Goal: Transaction & Acquisition: Purchase product/service

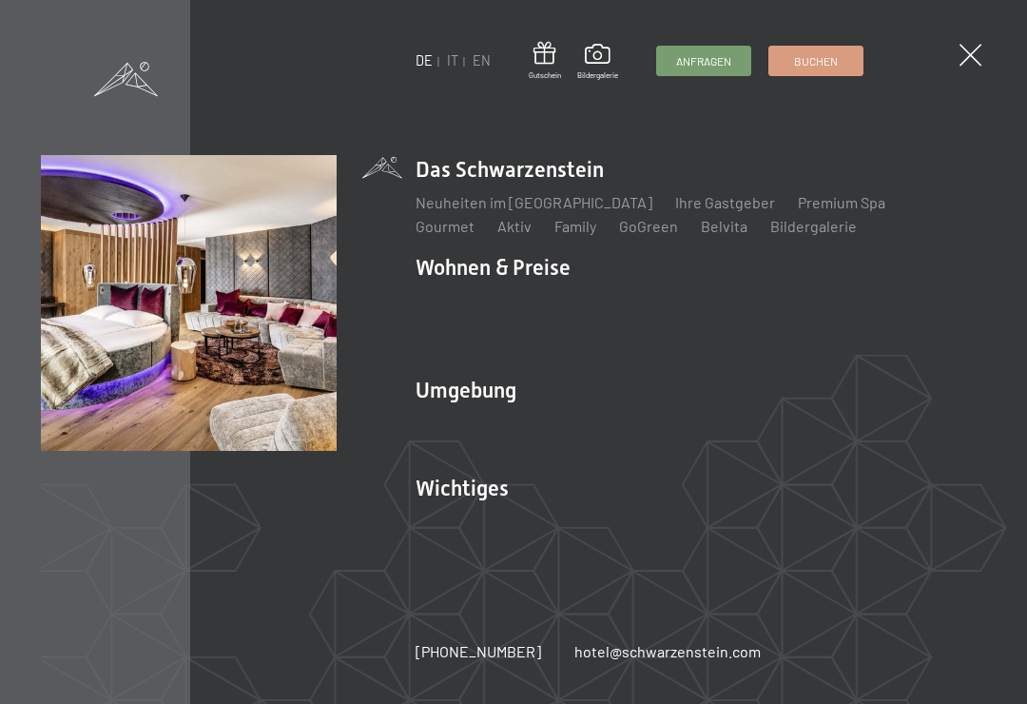
click at [738, 299] on link "Angebote" at bounding box center [728, 300] width 67 height 18
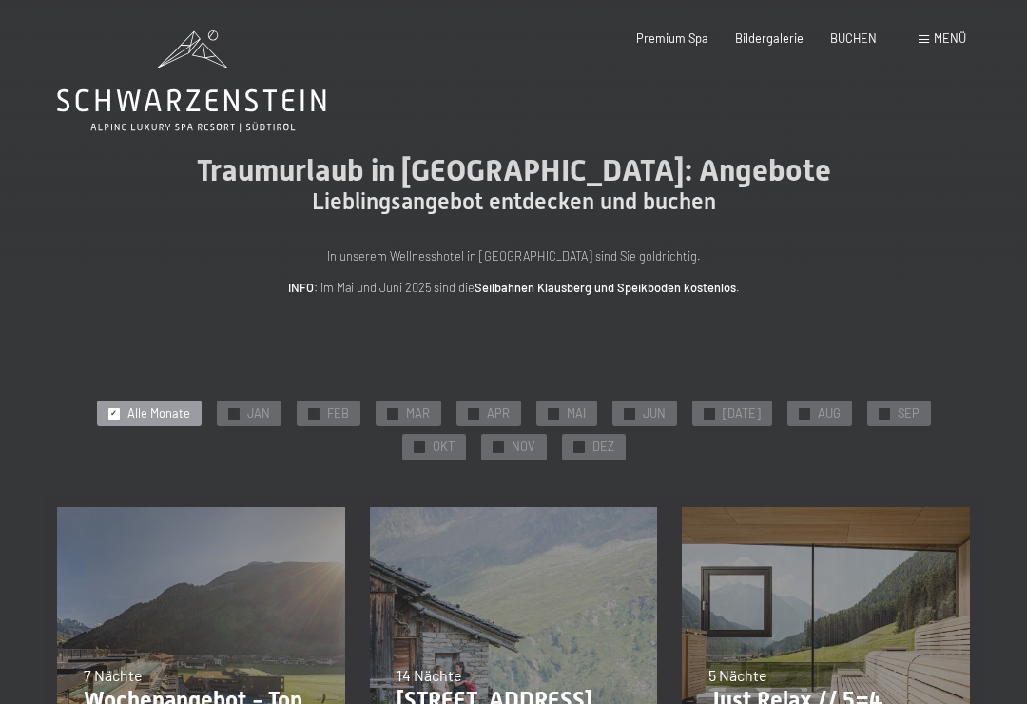
click at [593, 443] on span "DEZ" at bounding box center [604, 446] width 22 height 17
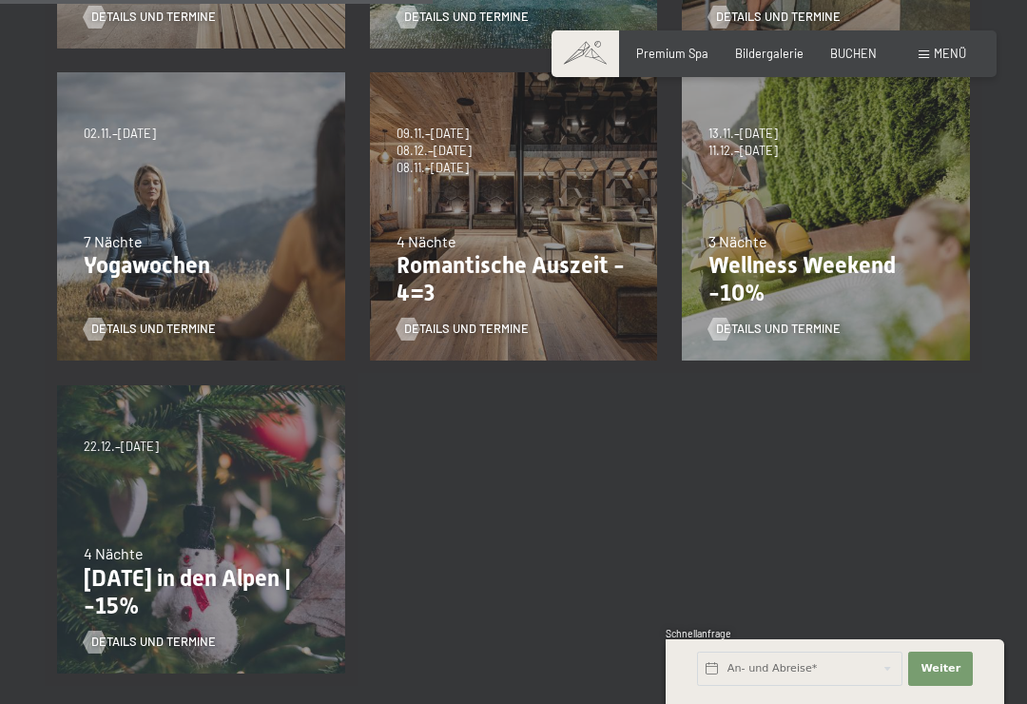
scroll to position [746, 0]
click at [494, 333] on span "Details und Termine" at bounding box center [466, 329] width 125 height 17
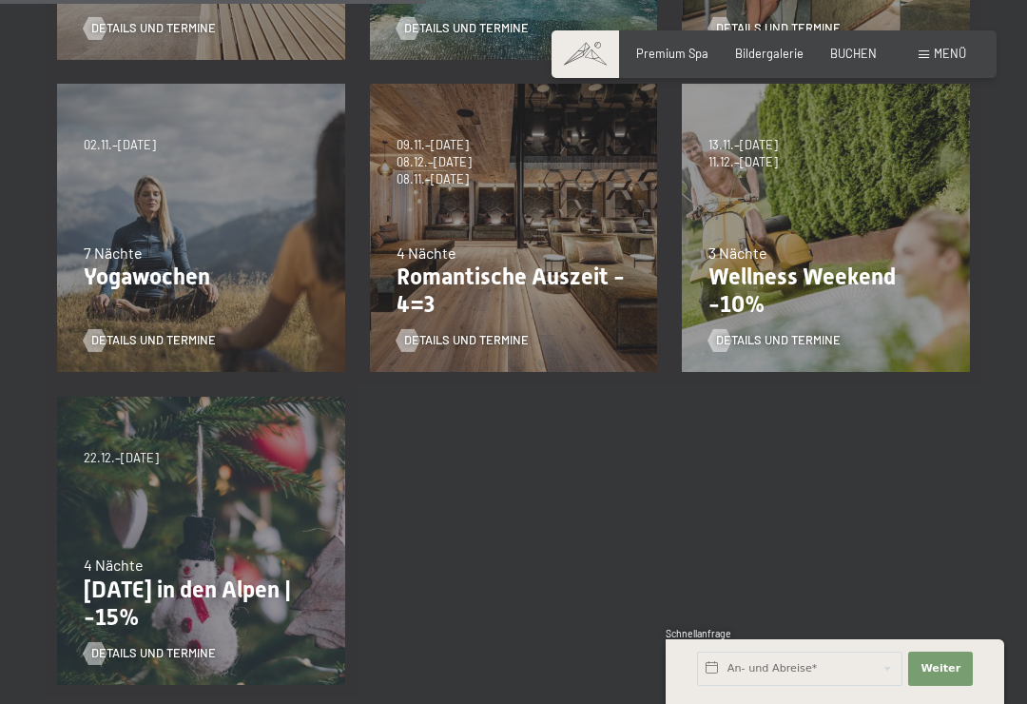
scroll to position [736, 0]
click at [794, 324] on div "Details und Termine" at bounding box center [821, 328] width 224 height 40
click at [811, 331] on link "Details und Termine" at bounding box center [775, 339] width 132 height 17
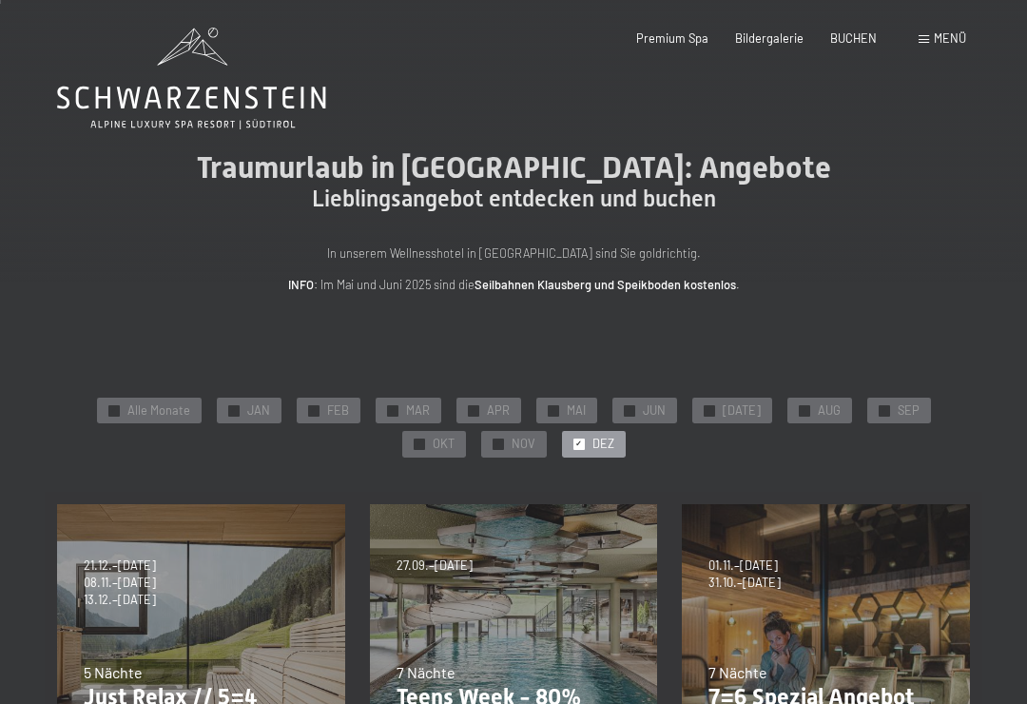
scroll to position [0, 0]
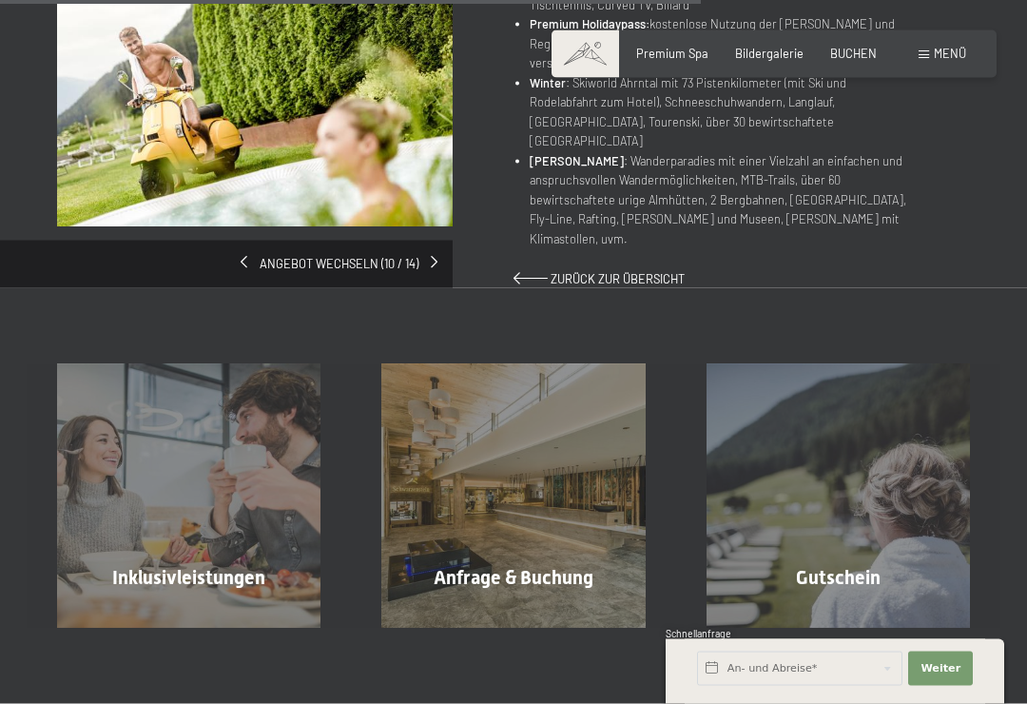
scroll to position [1284, 0]
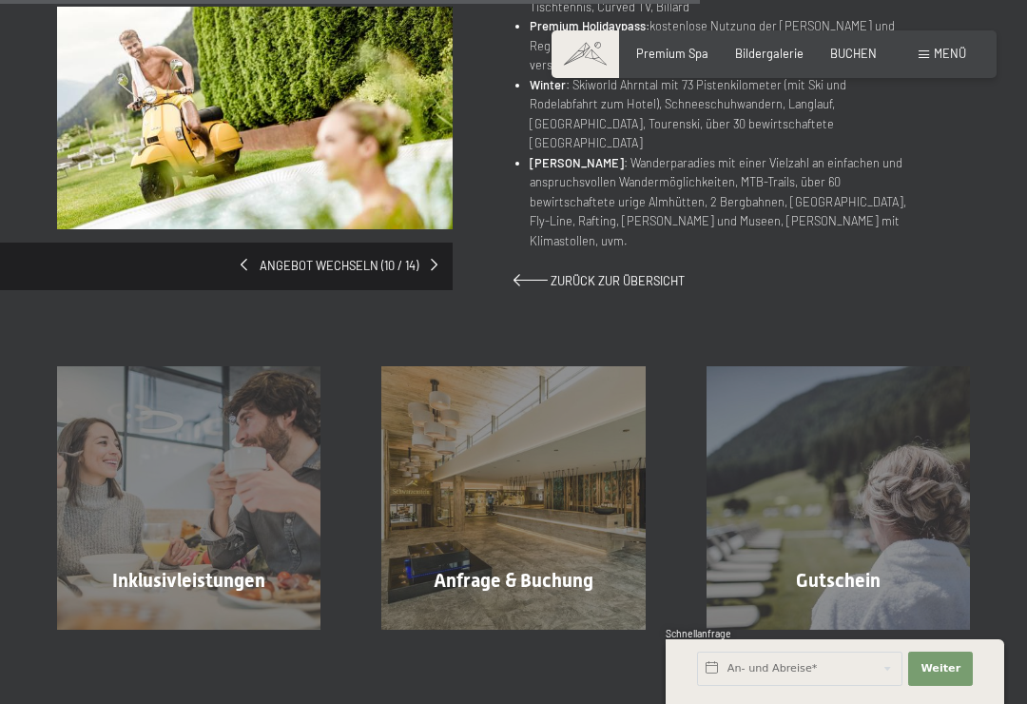
click at [406, 227] on div "Angebot wechseln (10 / 14)" at bounding box center [285, 148] width 457 height 283
click at [394, 219] on div "Angebot wechseln (10 / 14)" at bounding box center [285, 148] width 457 height 283
click at [399, 236] on div "Angebot wechseln (10 / 14)" at bounding box center [285, 148] width 457 height 283
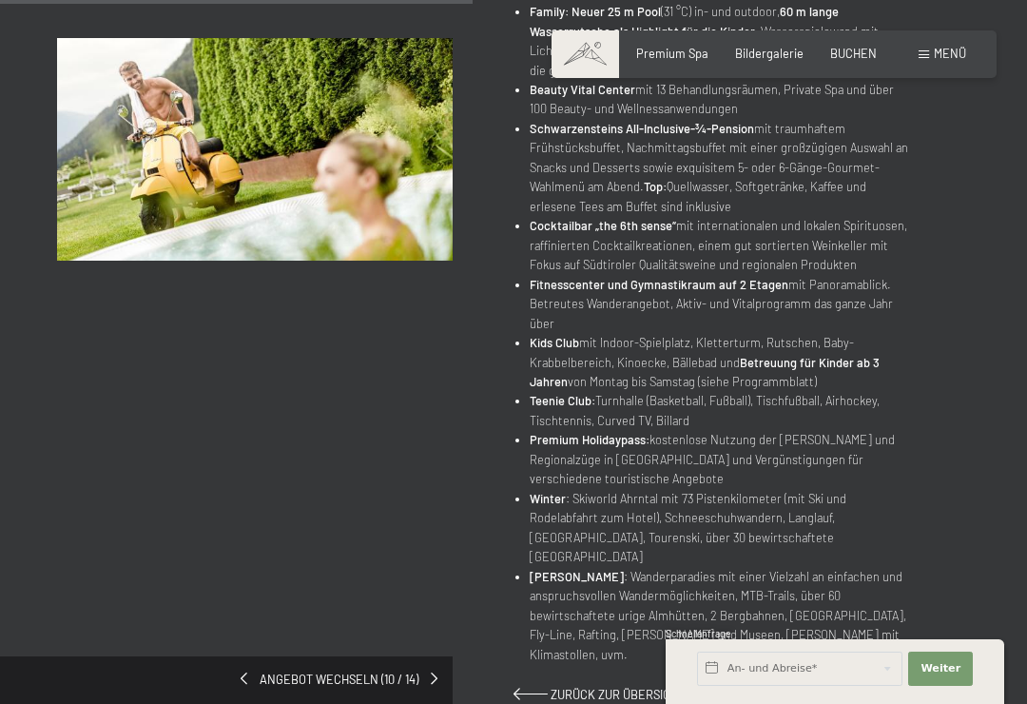
scroll to position [867, 0]
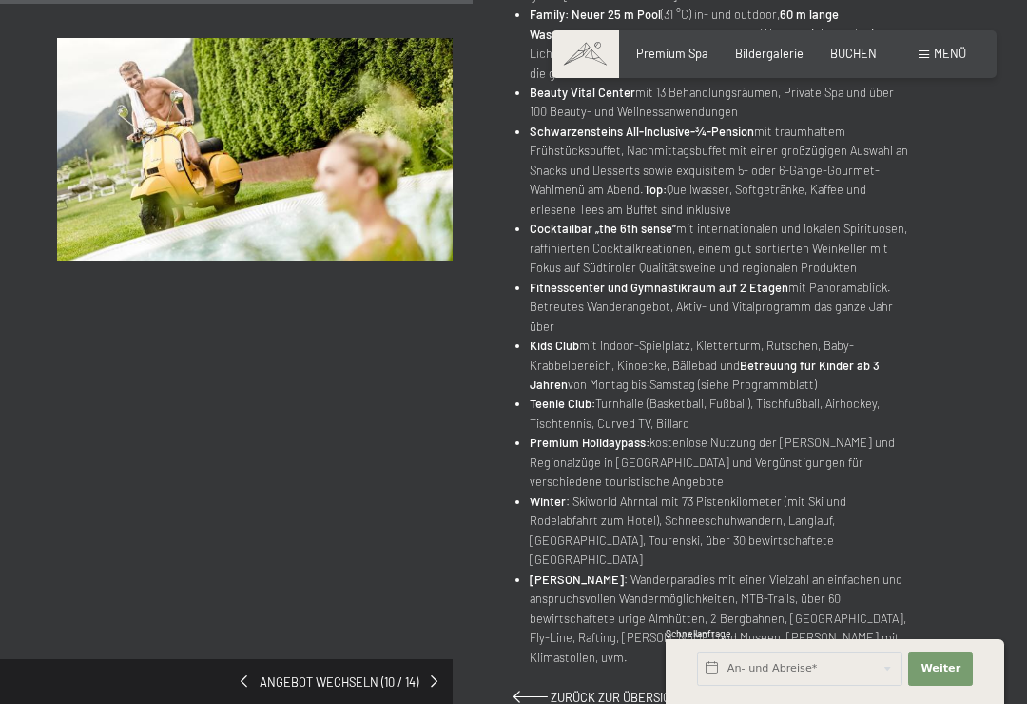
click at [856, 363] on strong "Betreuung für Kinder ab 3 Jahren" at bounding box center [705, 375] width 350 height 34
click at [847, 358] on strong "Betreuung für Kinder ab 3 Jahren" at bounding box center [705, 375] width 350 height 34
click at [836, 359] on strong "Betreuung für Kinder ab 3 Jahren" at bounding box center [705, 375] width 350 height 34
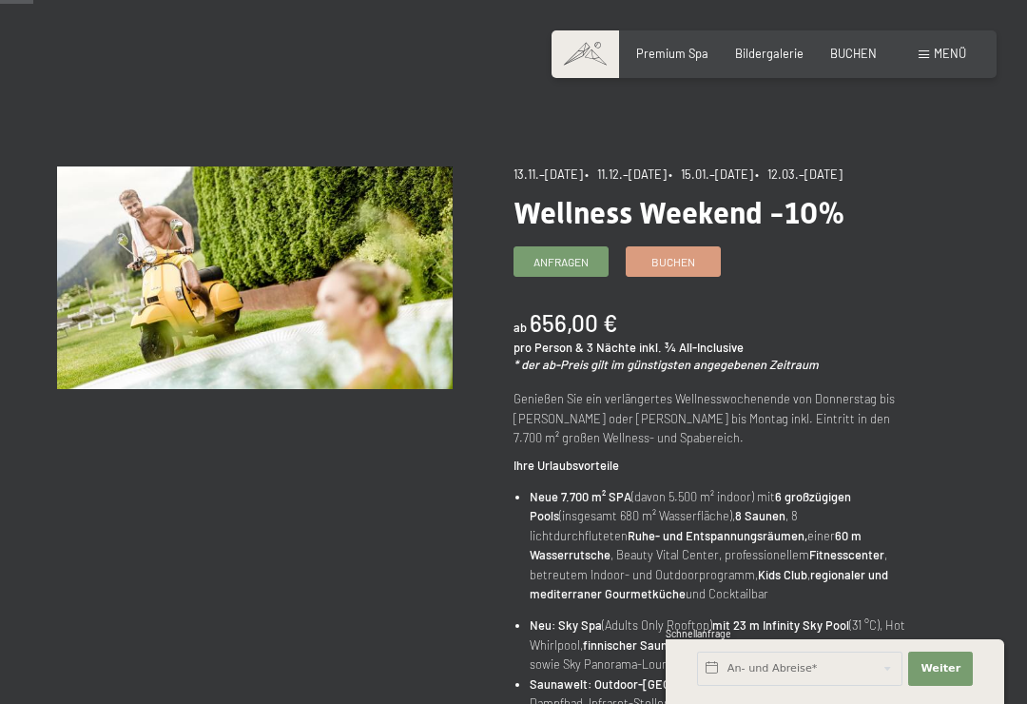
scroll to position [63, 0]
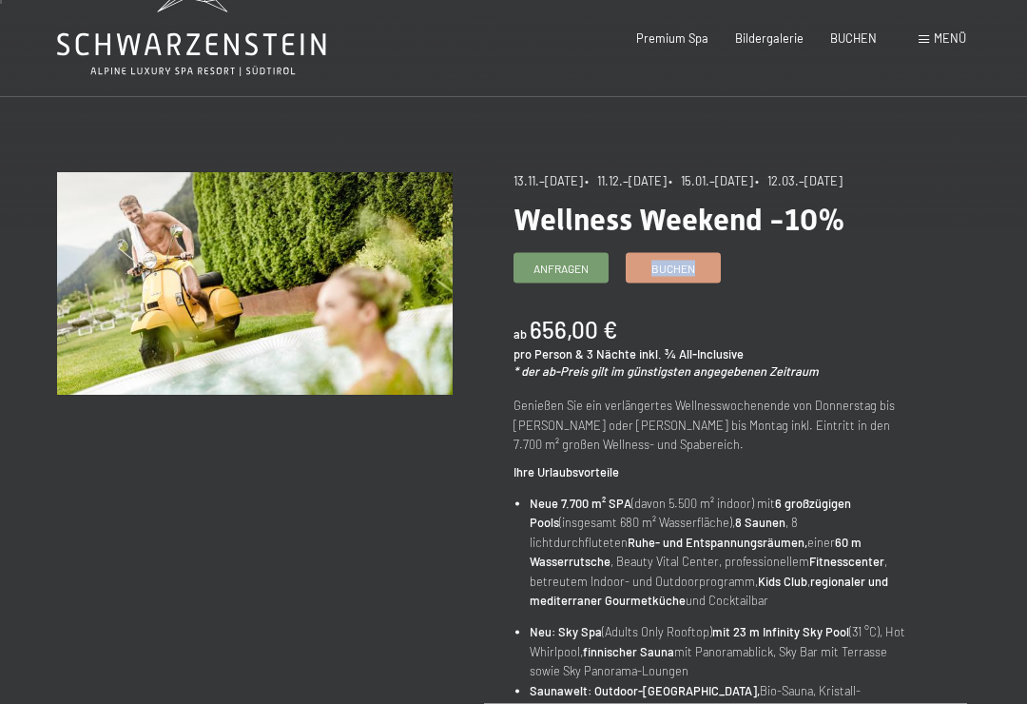
scroll to position [0, 0]
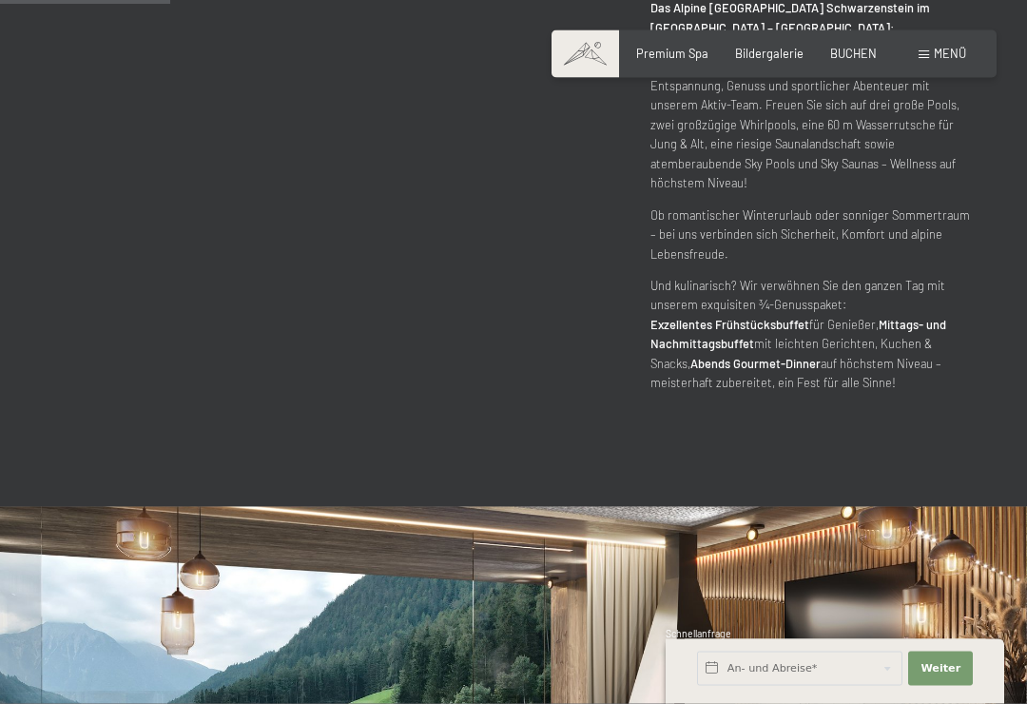
scroll to position [1181, 0]
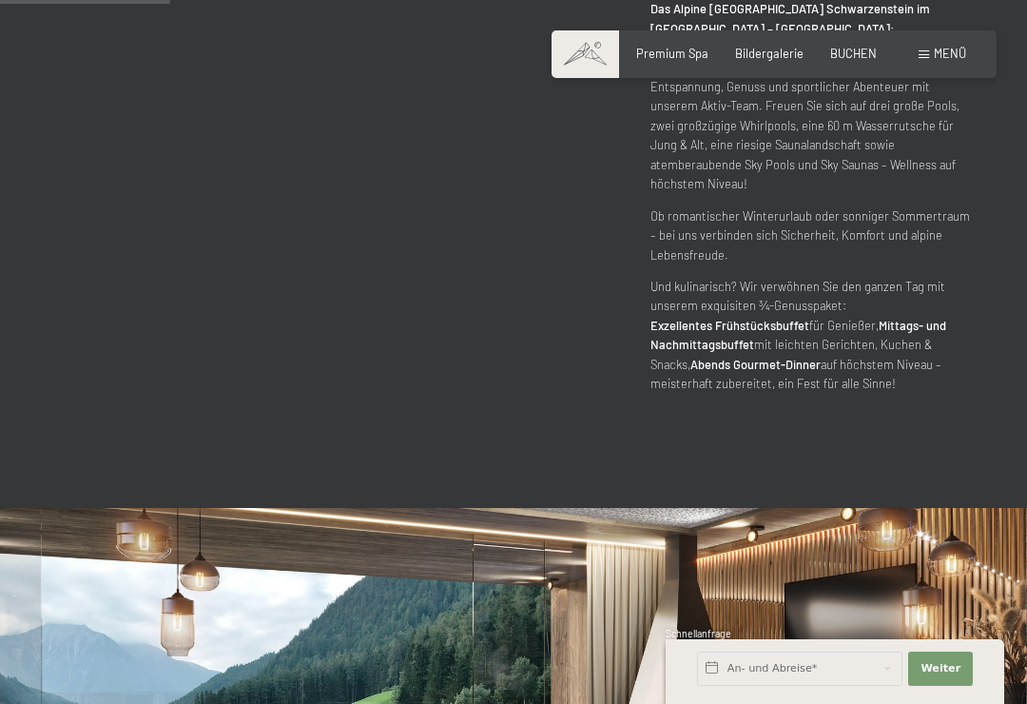
click at [865, 56] on span "BUCHEN" at bounding box center [853, 53] width 47 height 15
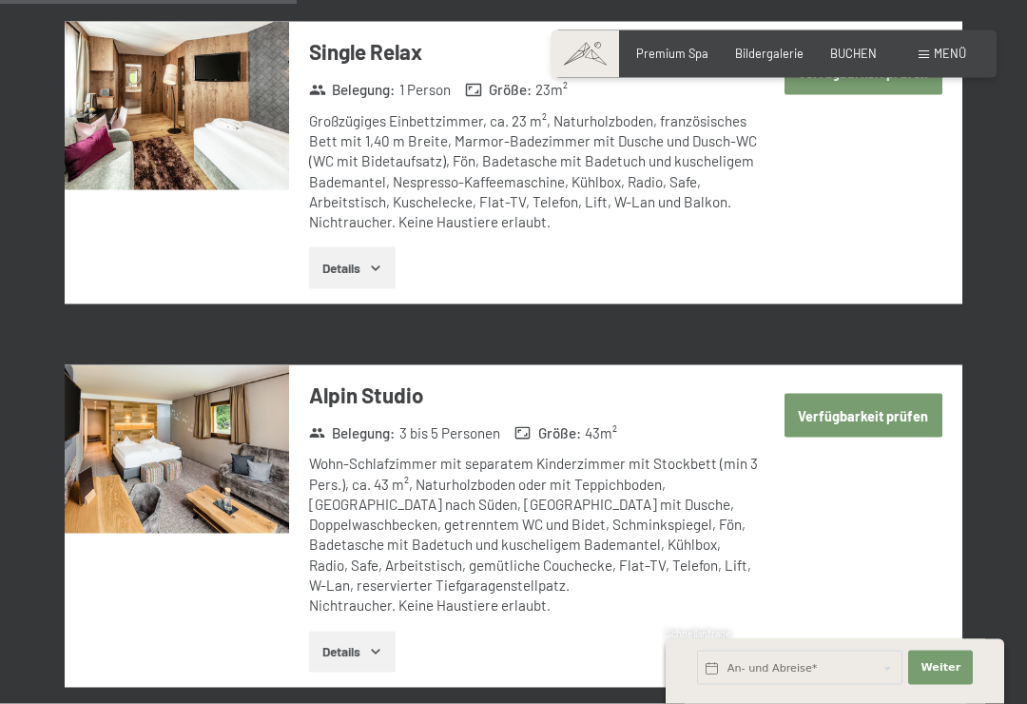
scroll to position [1919, 0]
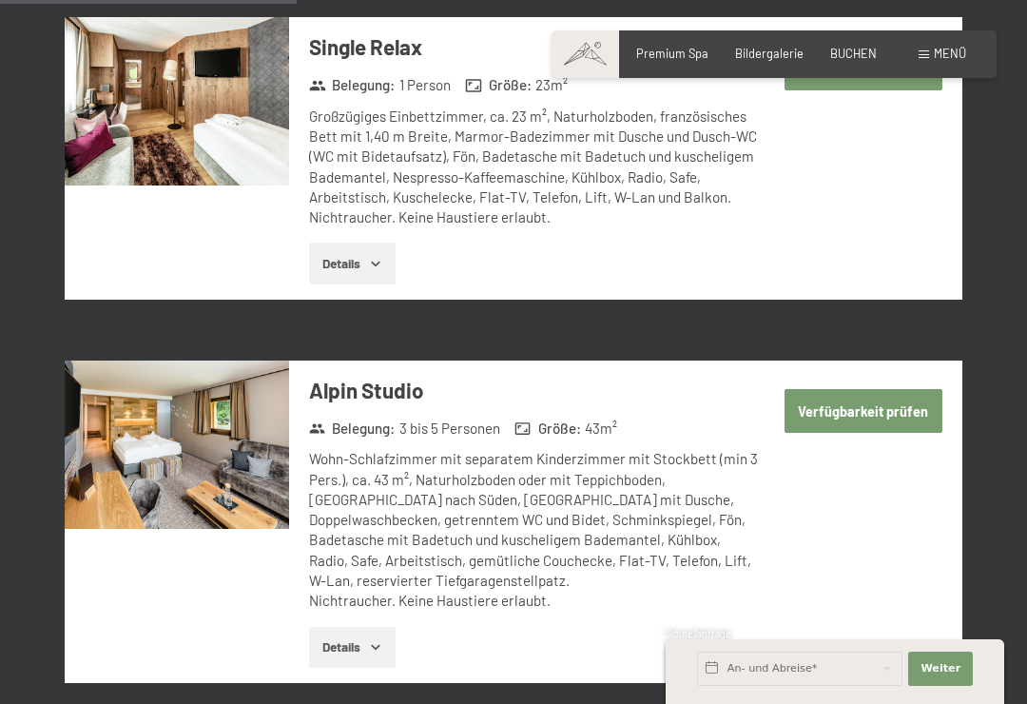
click at [893, 389] on button "Verfügbarkeit prüfen" at bounding box center [864, 411] width 158 height 44
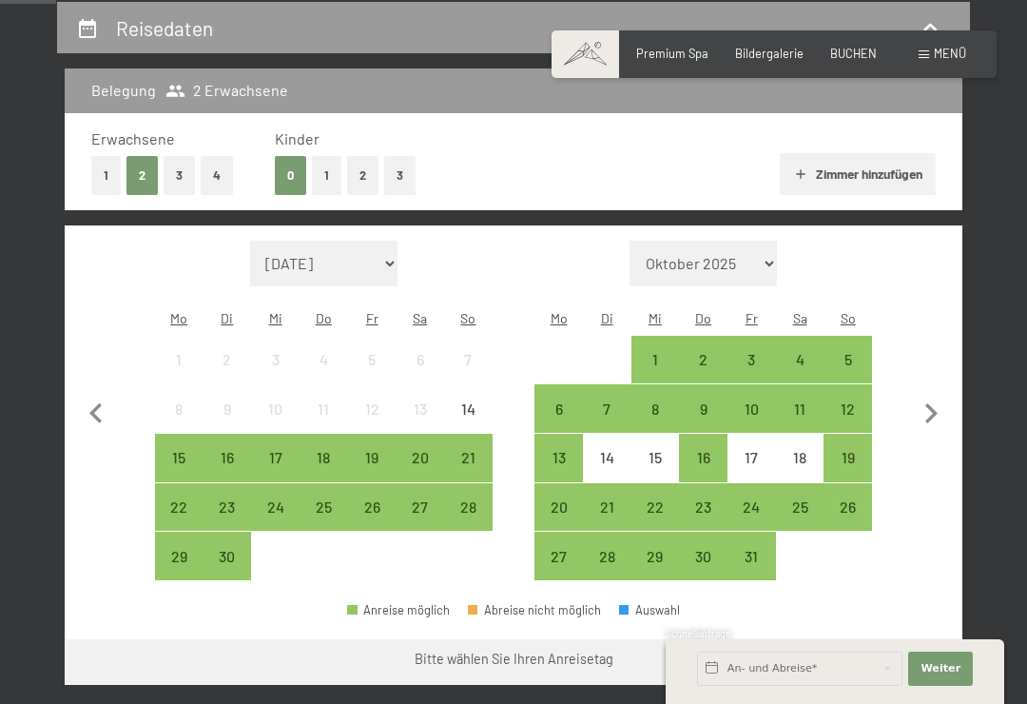
click at [929, 401] on icon "button" at bounding box center [931, 414] width 40 height 40
select select "2025-10-01"
select select "2025-11-01"
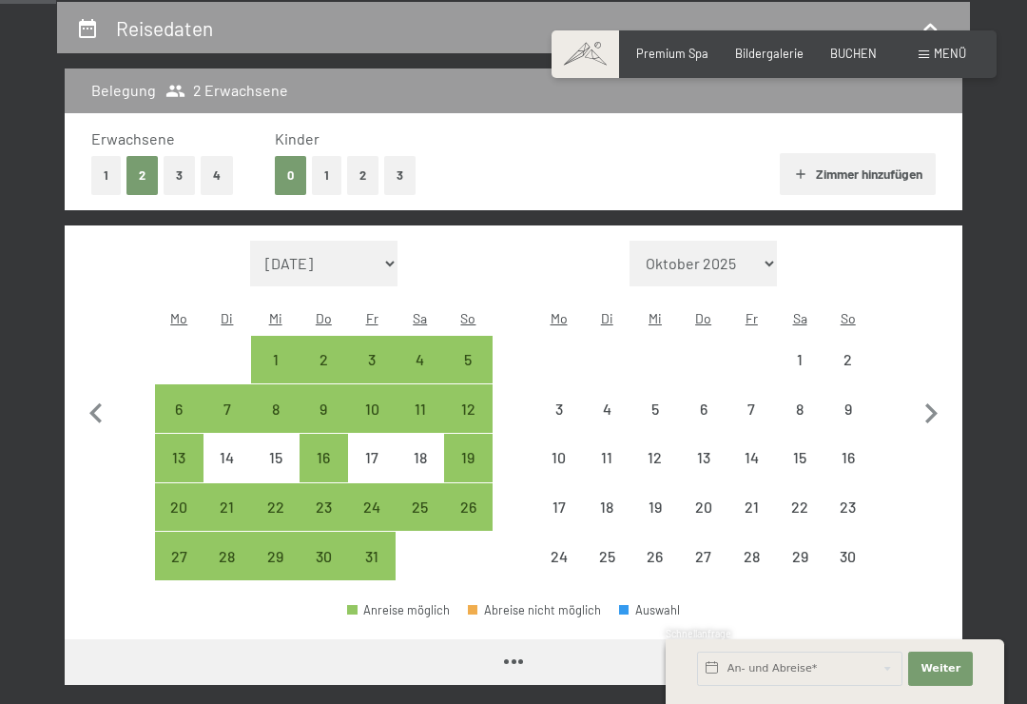
click at [939, 398] on icon "button" at bounding box center [931, 414] width 40 height 40
select select "2025-11-01"
select select "2025-12-01"
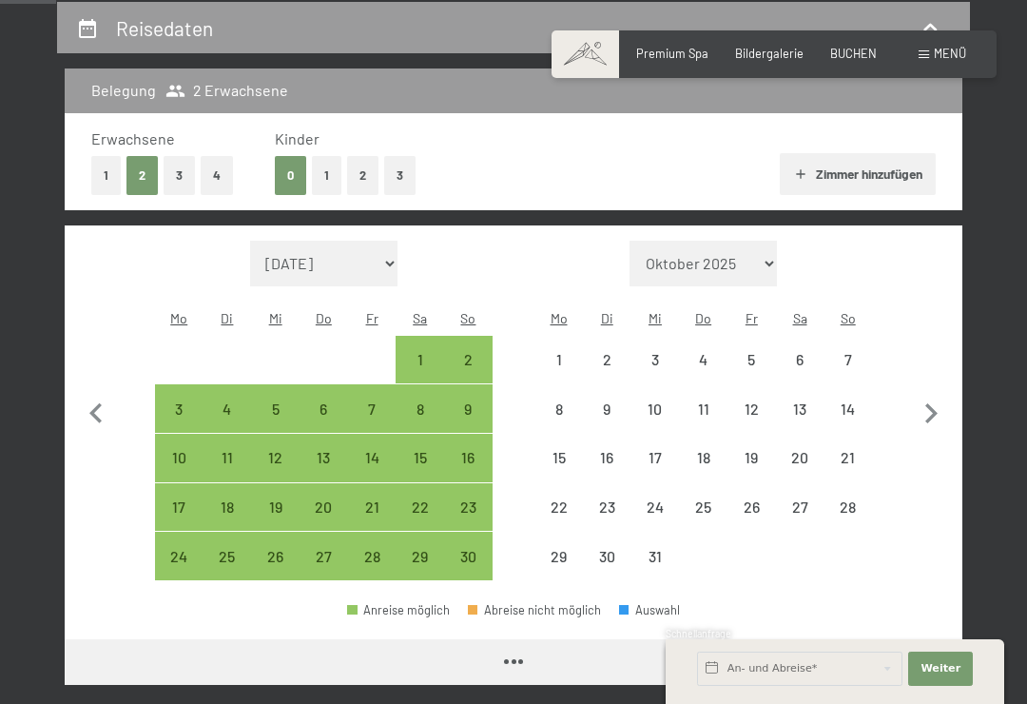
select select "2025-11-01"
select select "2025-12-01"
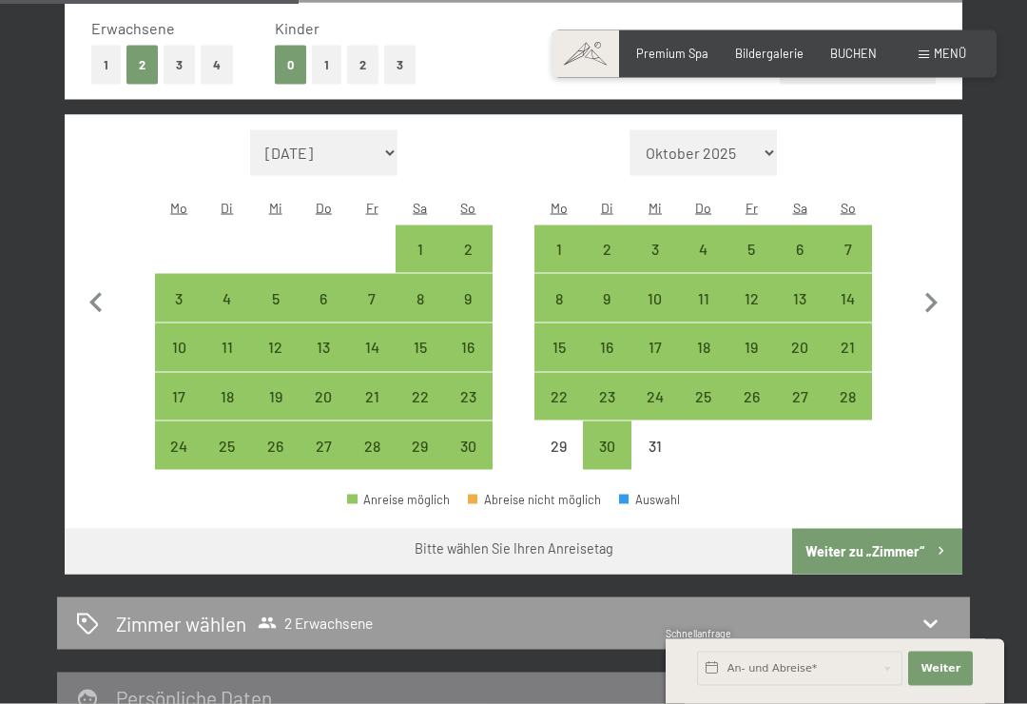
scroll to position [473, 0]
click at [936, 292] on icon "button" at bounding box center [931, 302] width 40 height 40
select select "2025-12-01"
select select "2026-01-01"
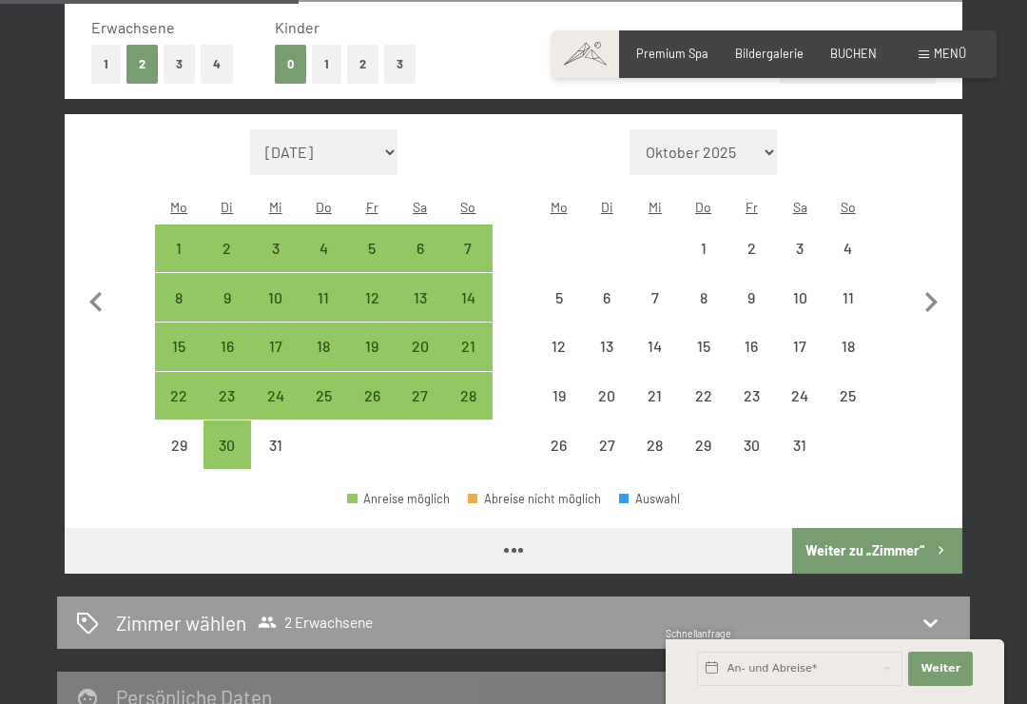
select select "2025-12-01"
select select "2026-01-01"
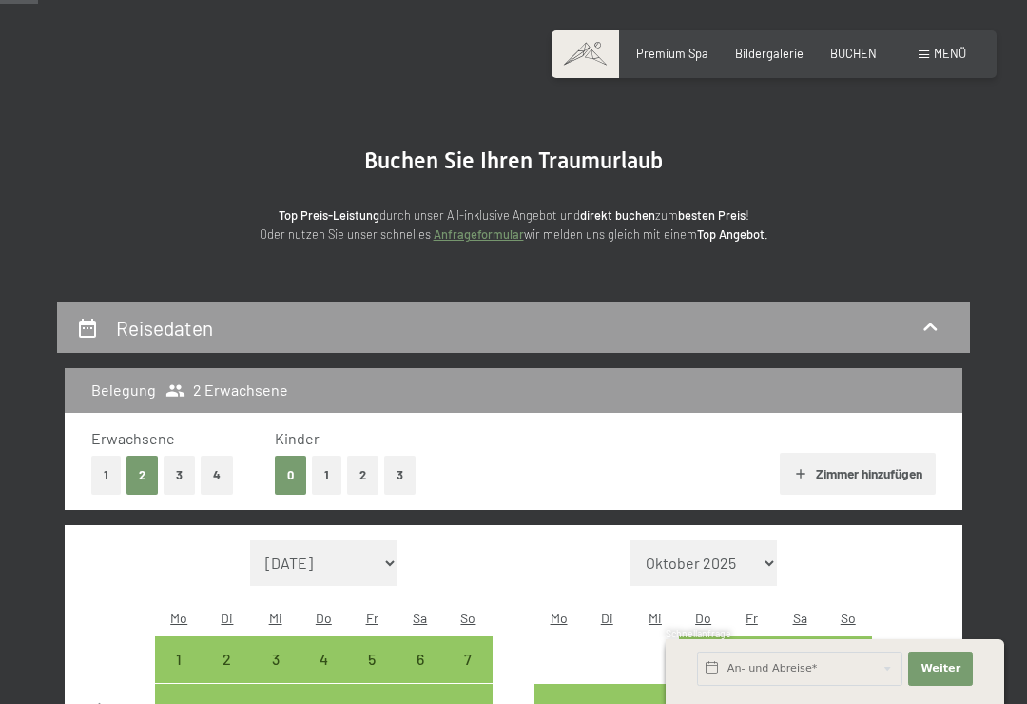
scroll to position [0, 0]
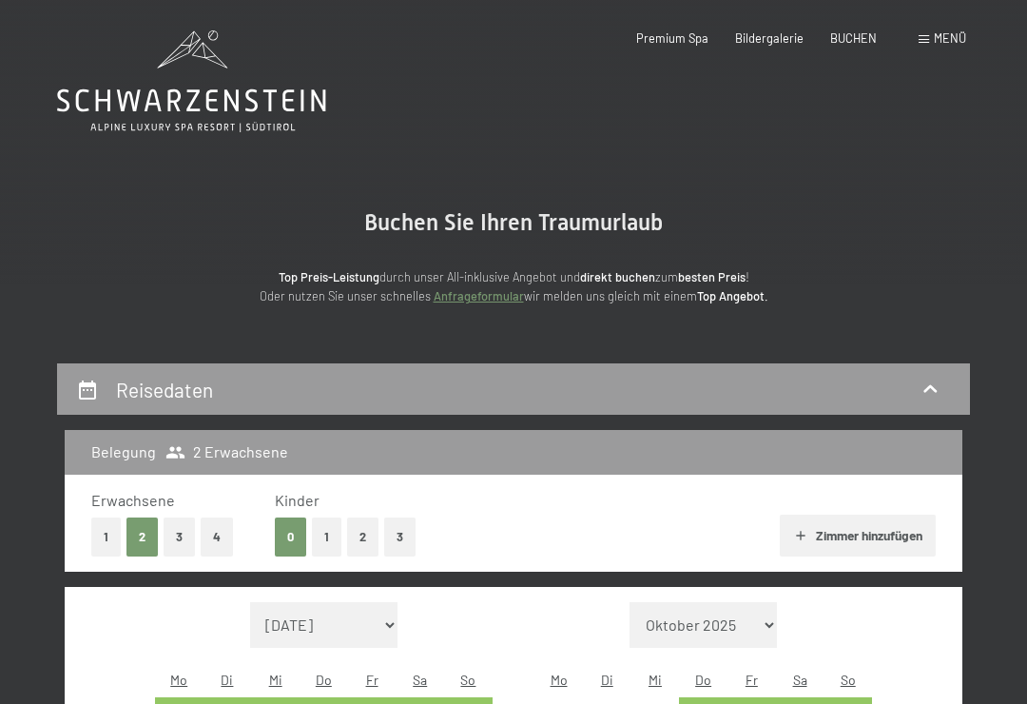
click at [777, 32] on span "Bildergalerie" at bounding box center [769, 37] width 68 height 15
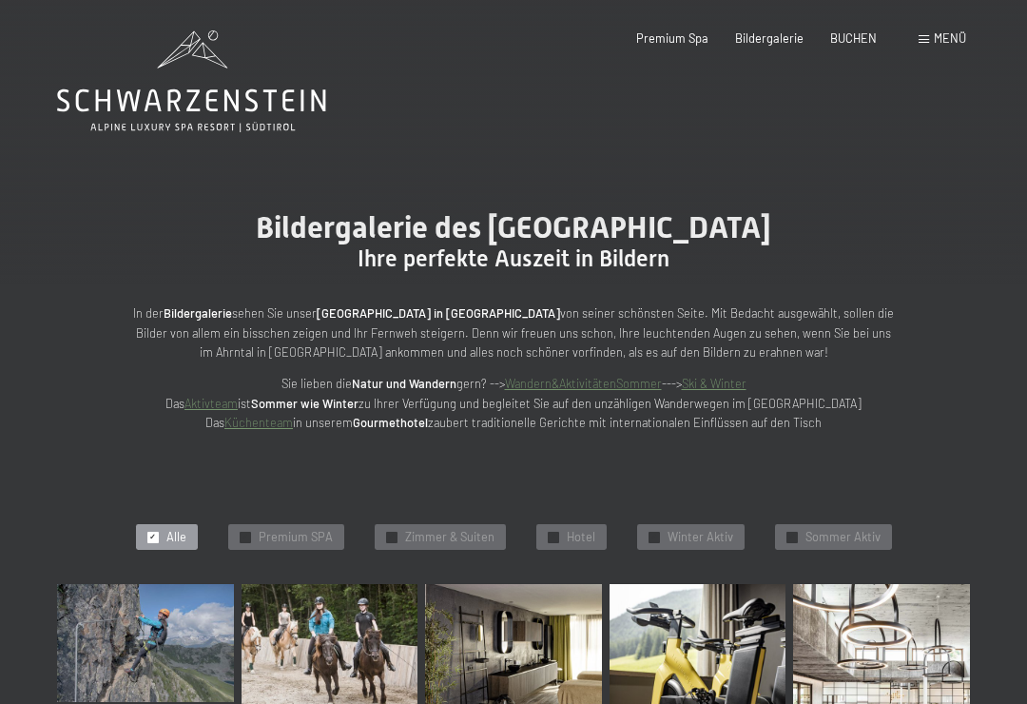
click at [683, 41] on span "Premium Spa" at bounding box center [672, 37] width 72 height 15
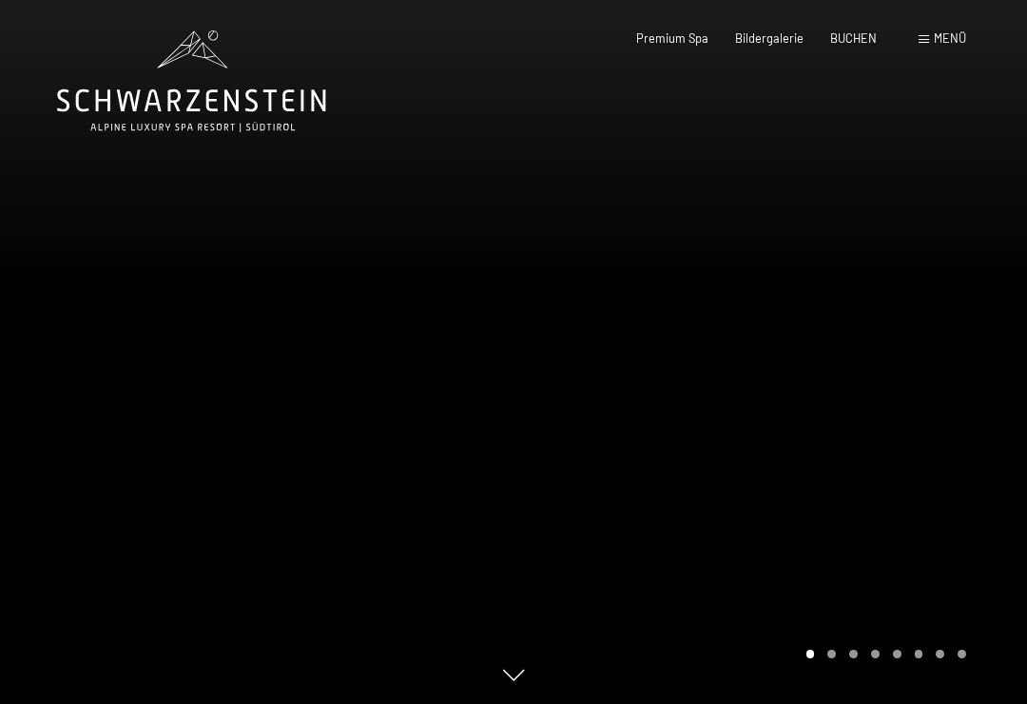
click at [955, 44] on span "Menü" at bounding box center [950, 37] width 32 height 15
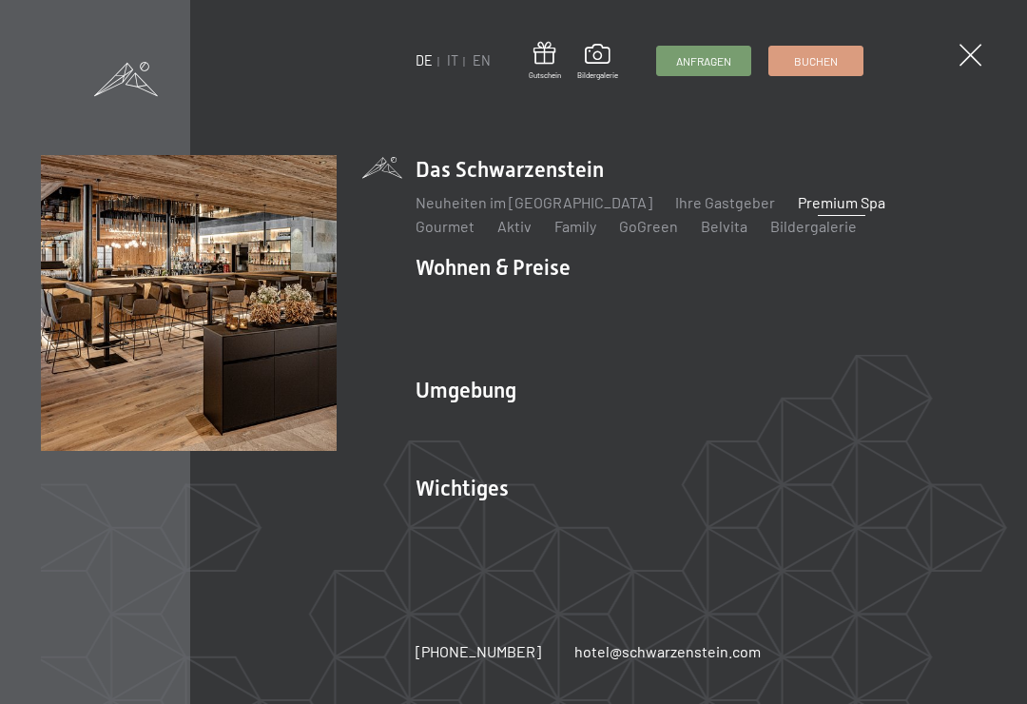
click at [887, 185] on div "Neuheiten im Schwarzenstein Ihre Gastgeber Premium Spa Gourmet Aktiv Wochenprog…" at bounding box center [701, 211] width 571 height 53
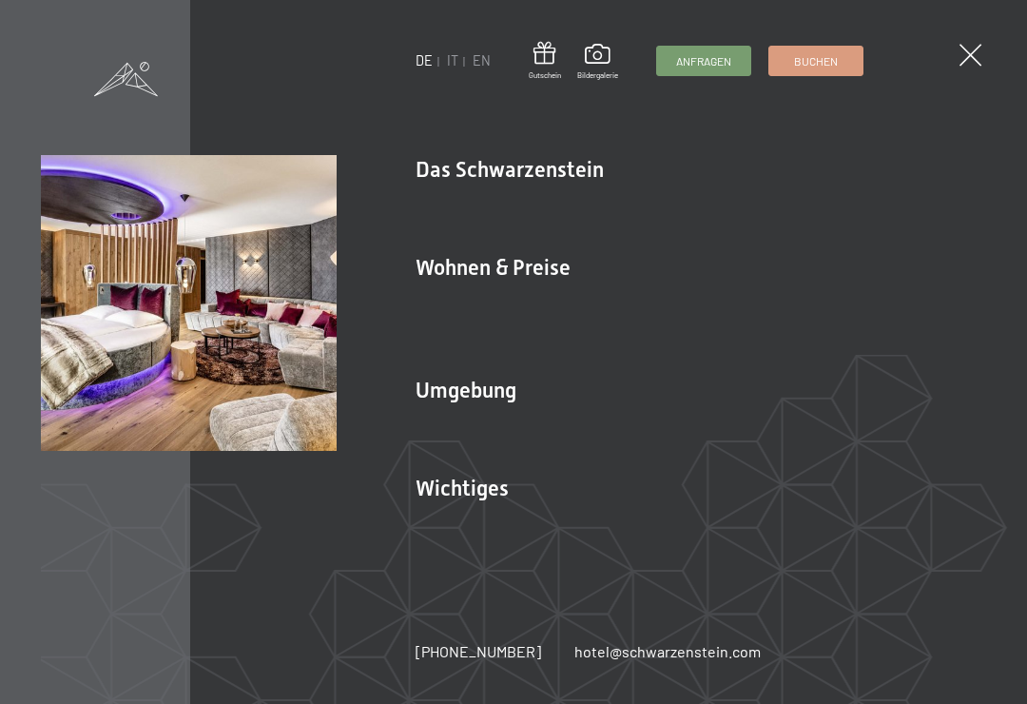
click at [630, 322] on link "Treuebonus" at bounding box center [604, 325] width 81 height 18
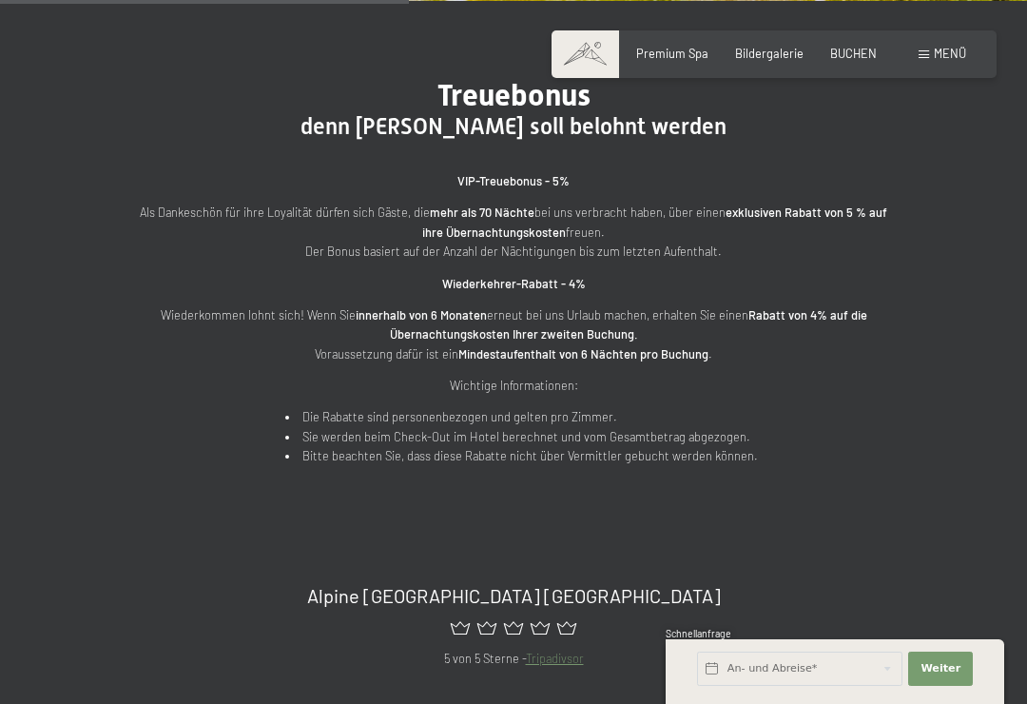
scroll to position [618, 0]
click at [944, 247] on div "Treuebonus denn [PERSON_NAME] soll belohnt werden VIP-Treuebonus - 5% Als Danke…" at bounding box center [513, 270] width 875 height 389
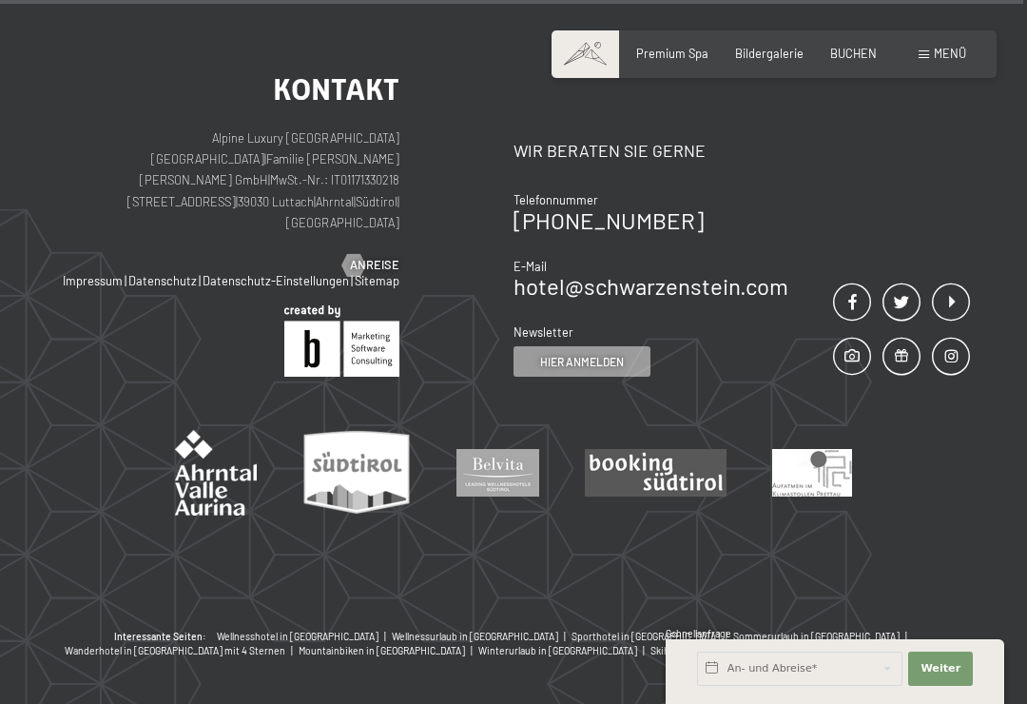
scroll to position [1634, 0]
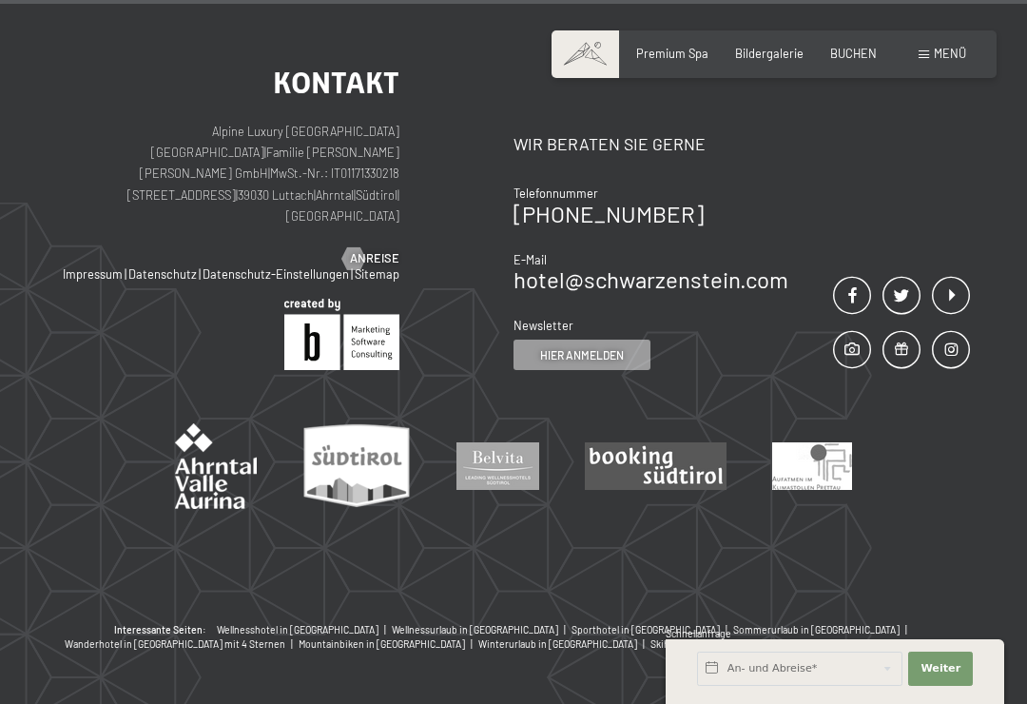
click at [957, 60] on span "Menü" at bounding box center [950, 53] width 32 height 15
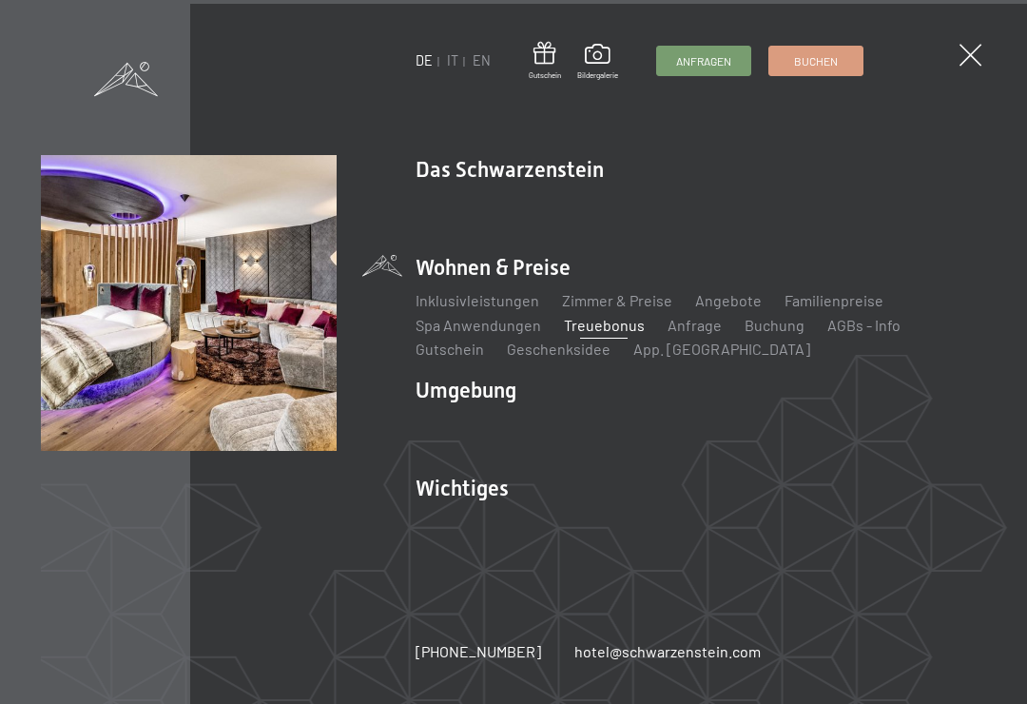
click at [791, 334] on link "Buchung" at bounding box center [775, 325] width 60 height 18
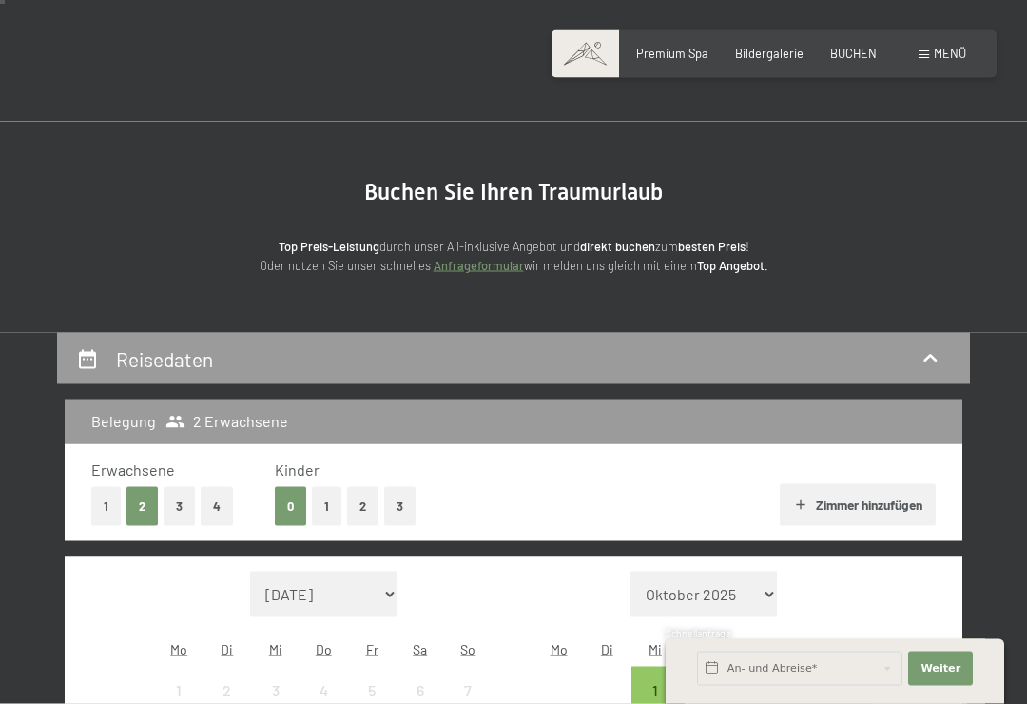
scroll to position [31, 0]
click at [855, 59] on div "BUCHEN" at bounding box center [853, 54] width 47 height 17
click at [779, 53] on span "Bildergalerie" at bounding box center [769, 53] width 68 height 15
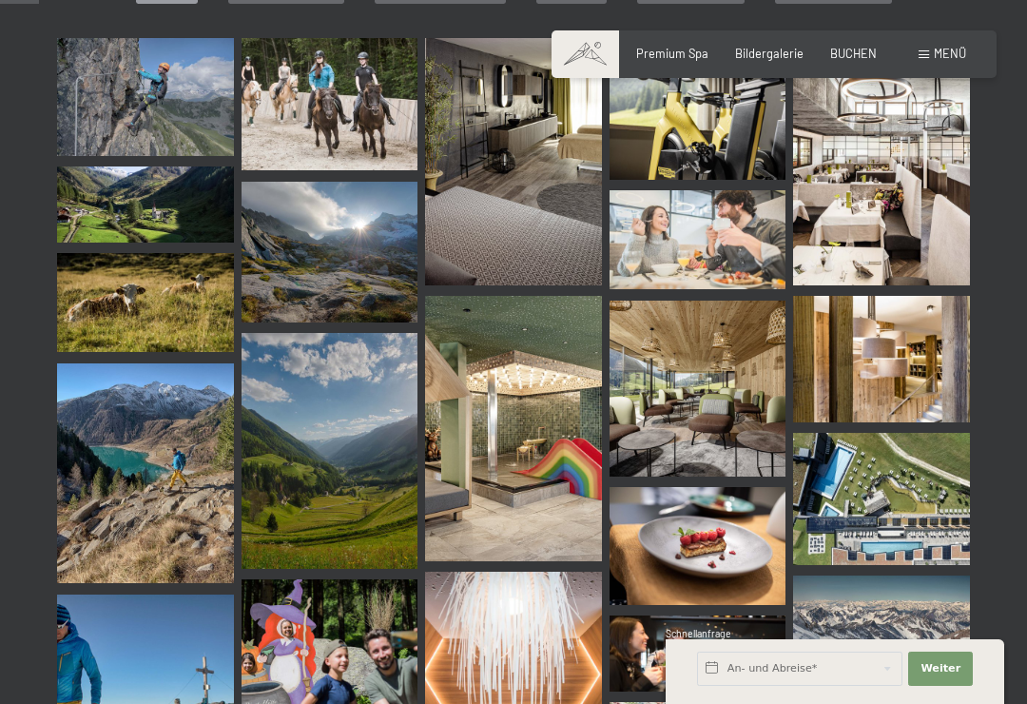
scroll to position [547, 0]
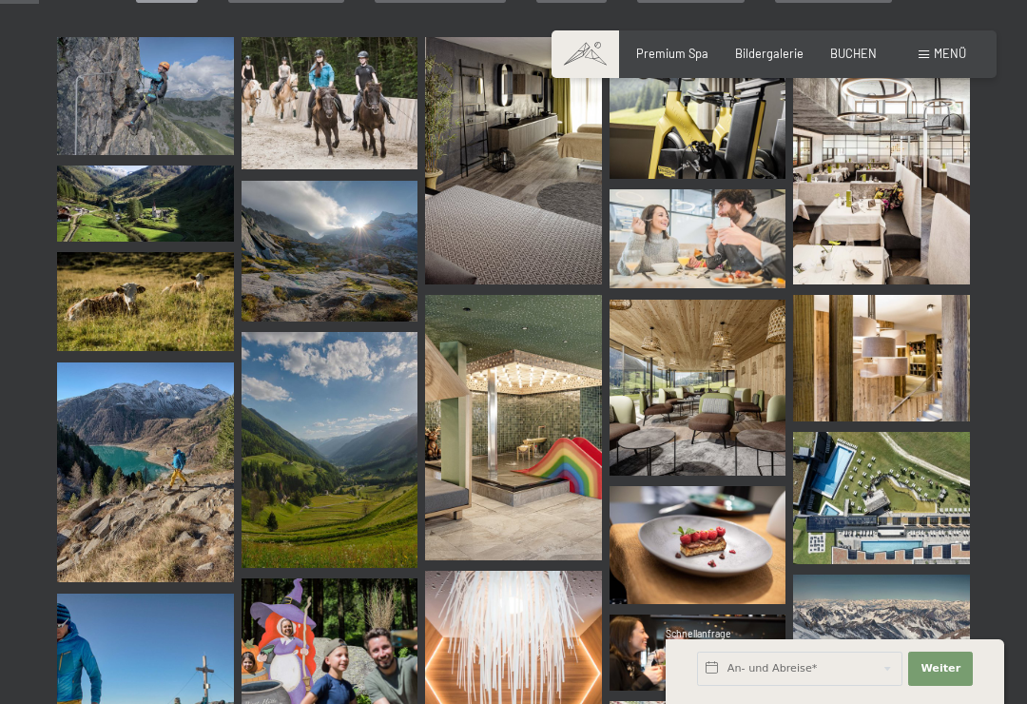
click at [858, 55] on span "BUCHEN" at bounding box center [853, 53] width 47 height 15
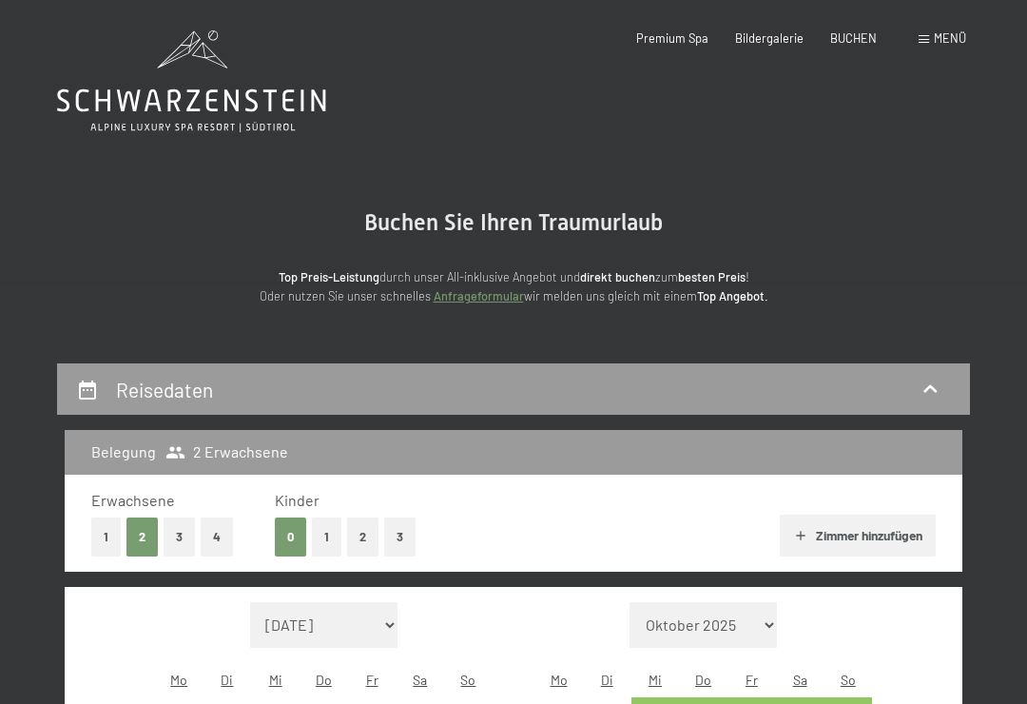
click at [946, 38] on span "Menü" at bounding box center [950, 37] width 32 height 15
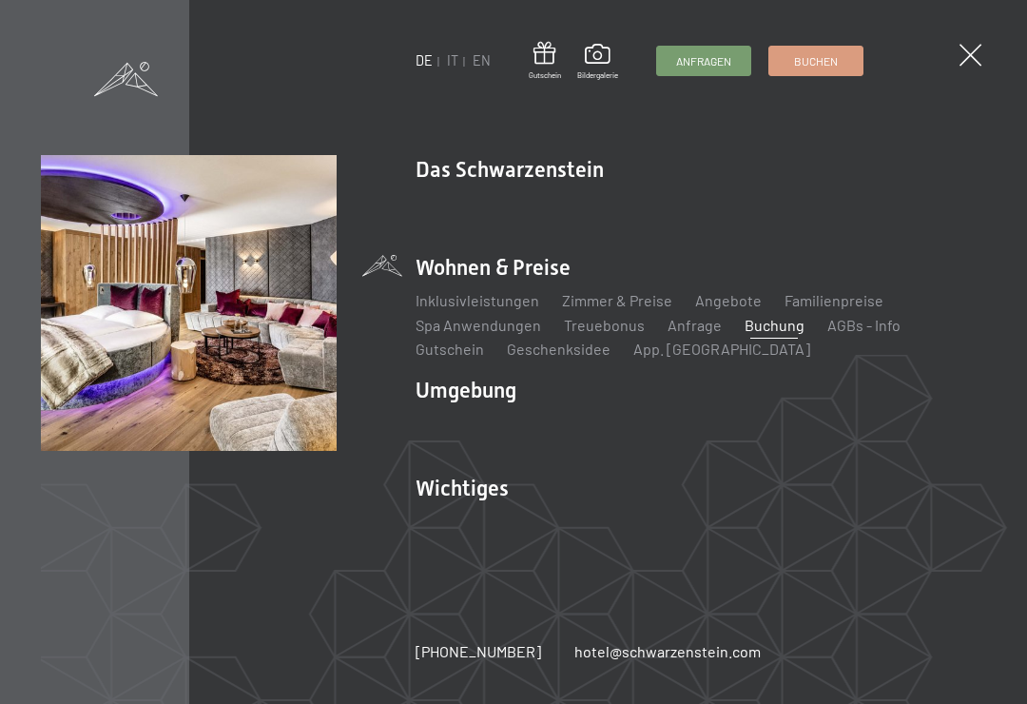
click at [598, 353] on link "Geschenksidee" at bounding box center [559, 349] width 104 height 18
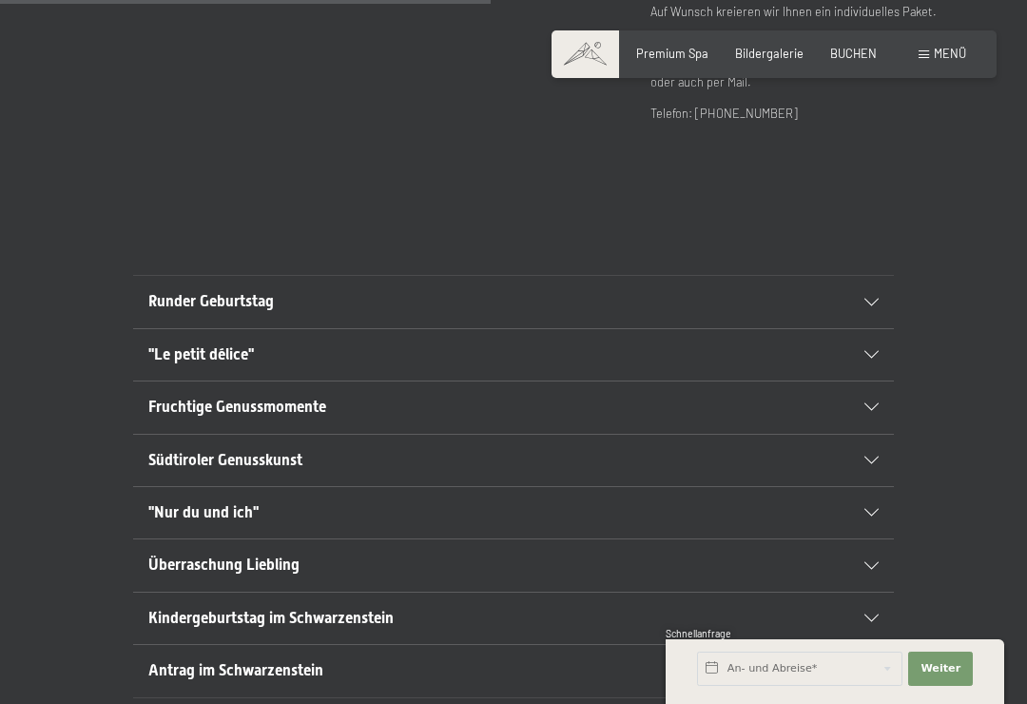
scroll to position [927, 0]
click at [875, 298] on icon at bounding box center [872, 302] width 14 height 8
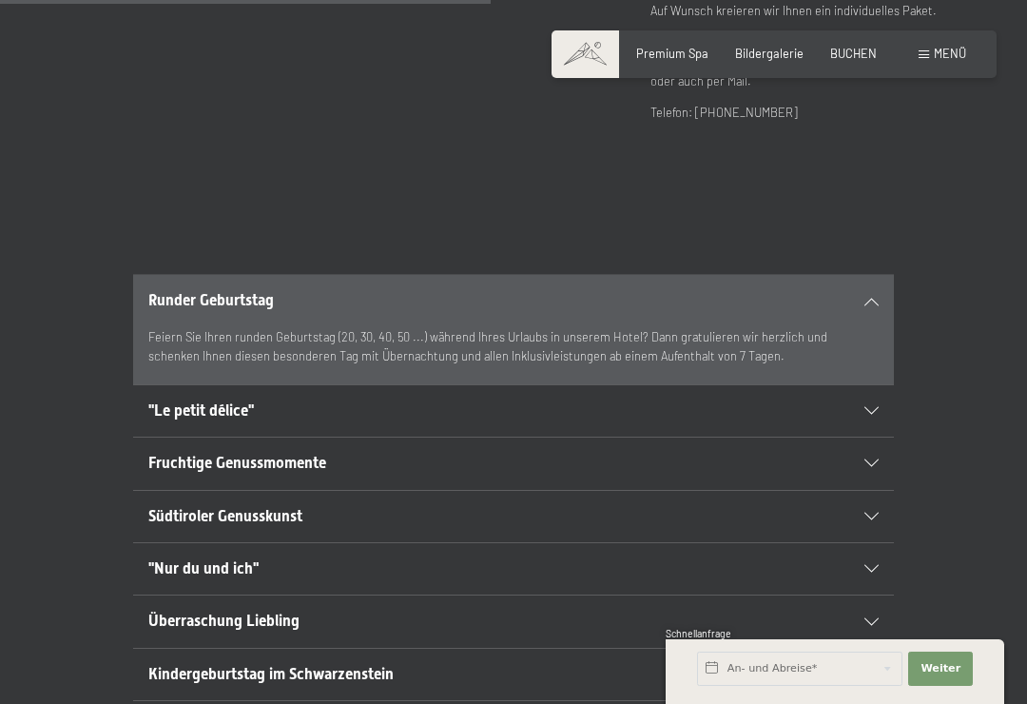
click at [868, 407] on icon at bounding box center [872, 411] width 14 height 8
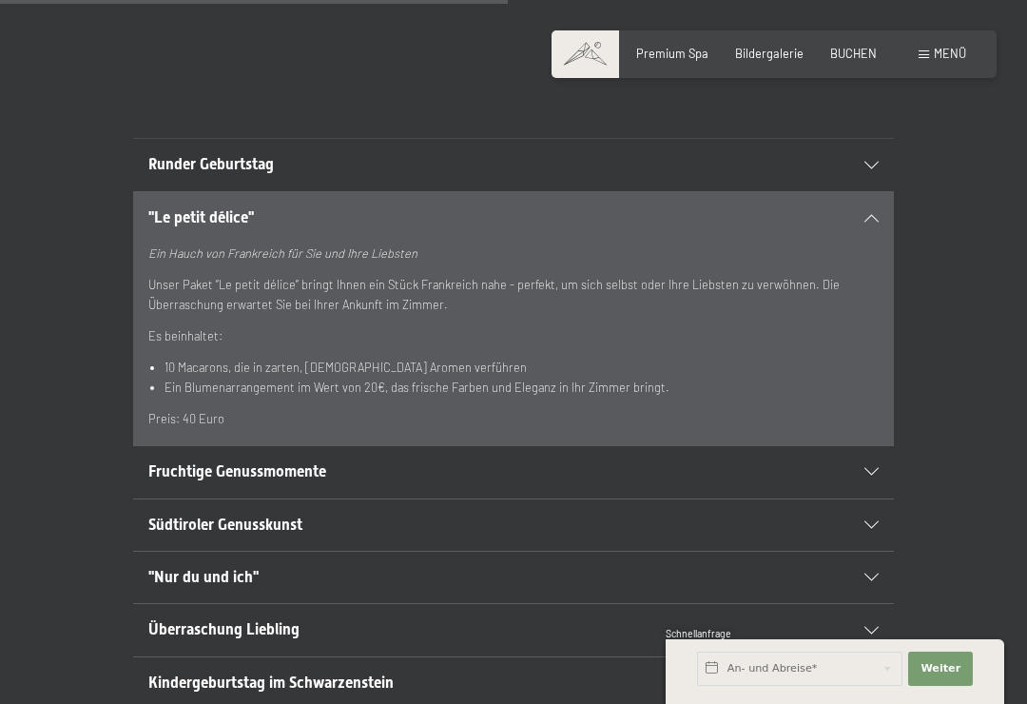
scroll to position [1092, 0]
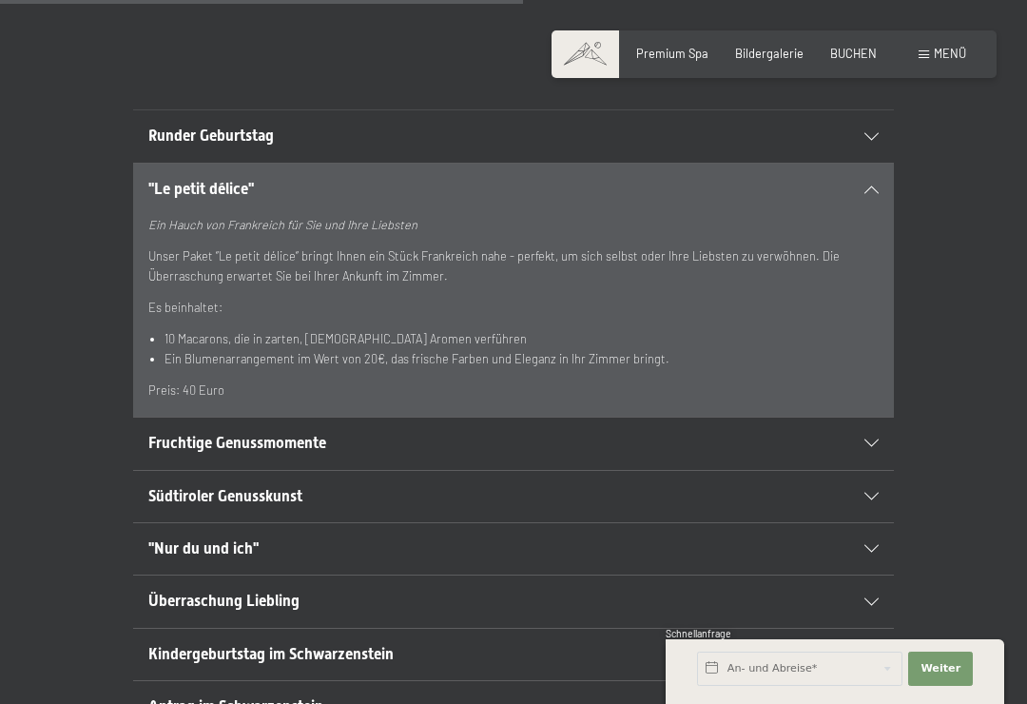
click at [877, 418] on div "Fruchtige Genussmomente" at bounding box center [513, 443] width 730 height 51
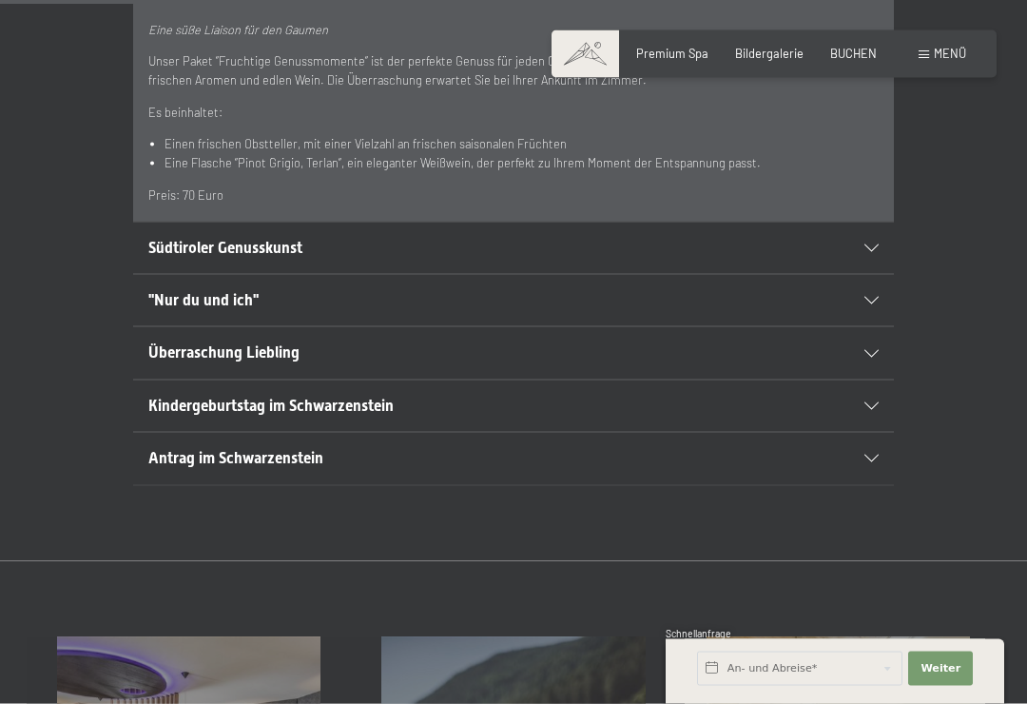
scroll to position [1345, 0]
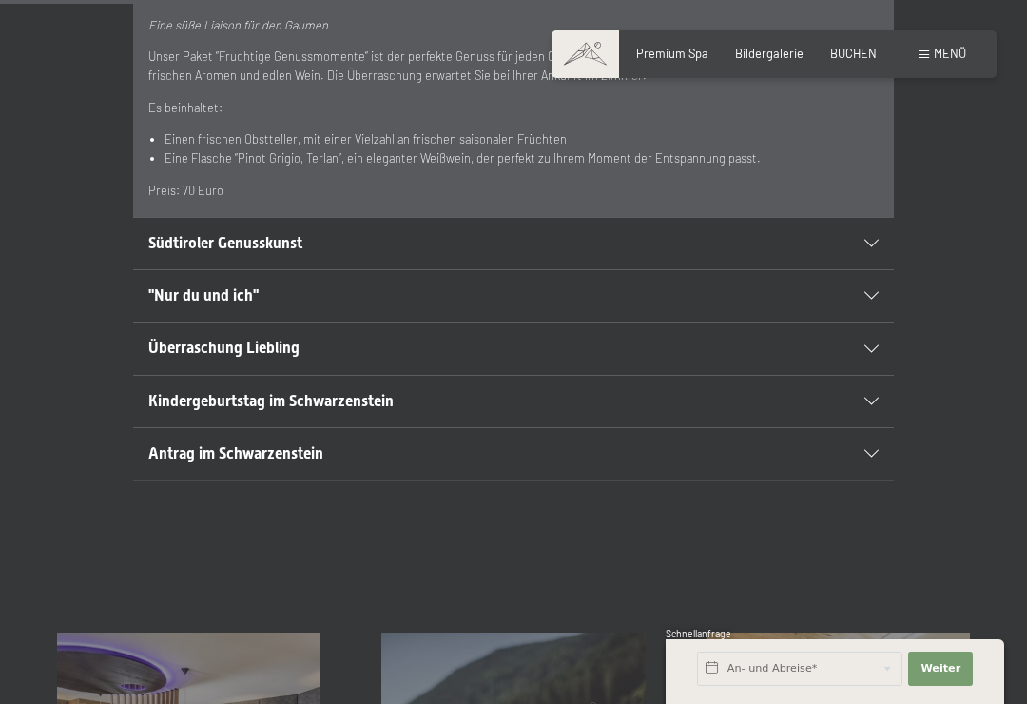
click at [875, 398] on icon at bounding box center [872, 402] width 14 height 8
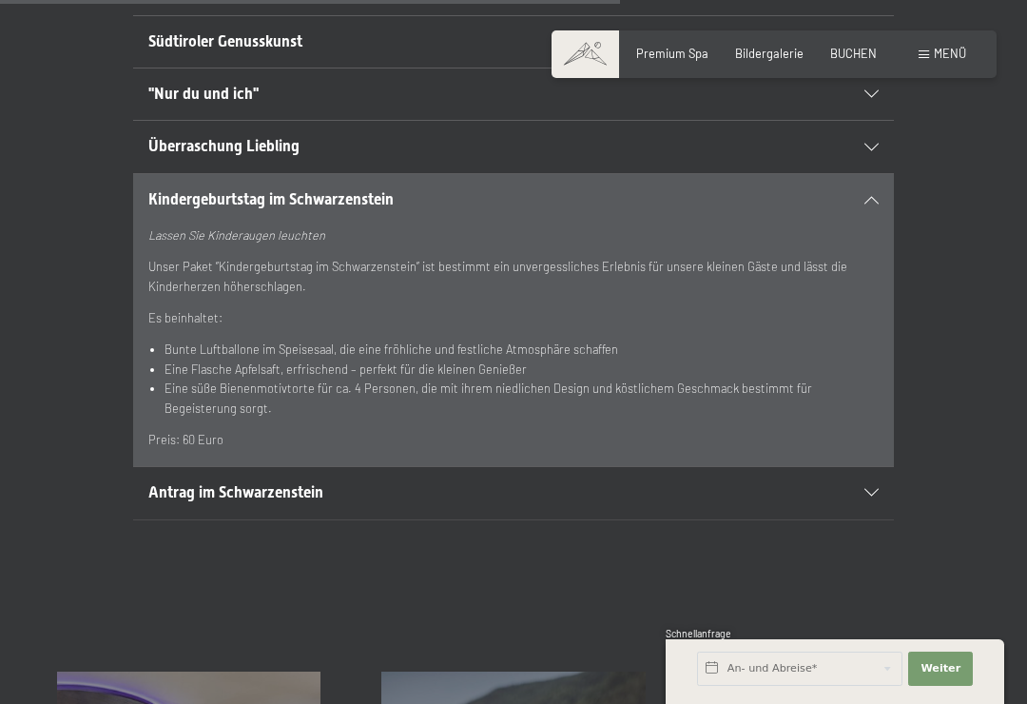
click at [877, 185] on div "Kindergeburtstag im Schwarzenstein" at bounding box center [513, 199] width 730 height 51
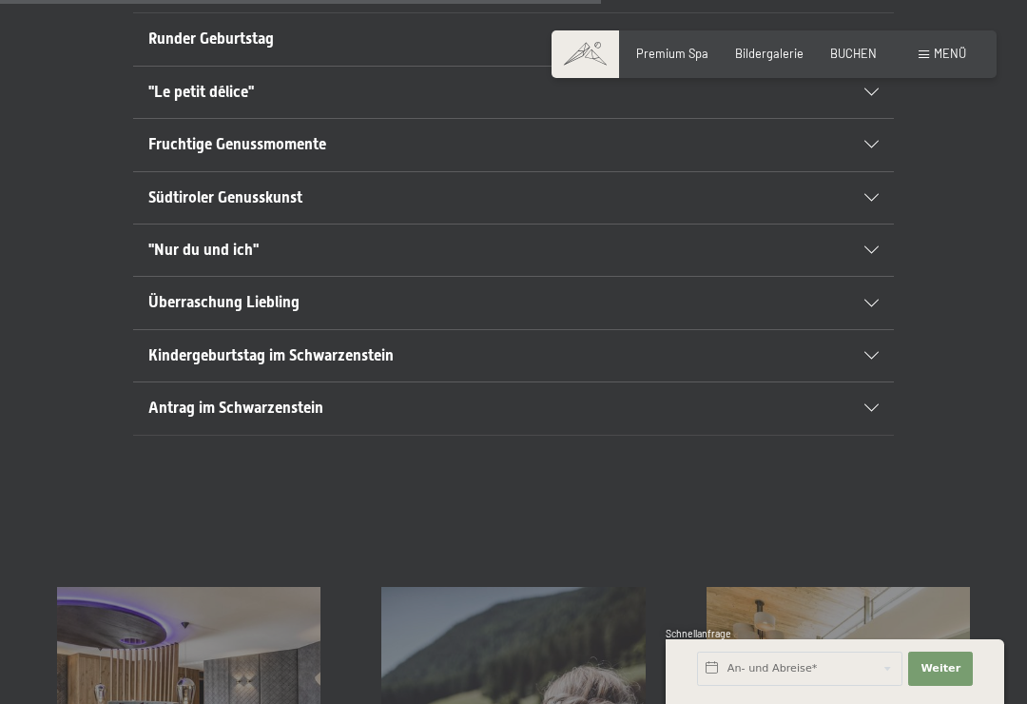
scroll to position [1186, 0]
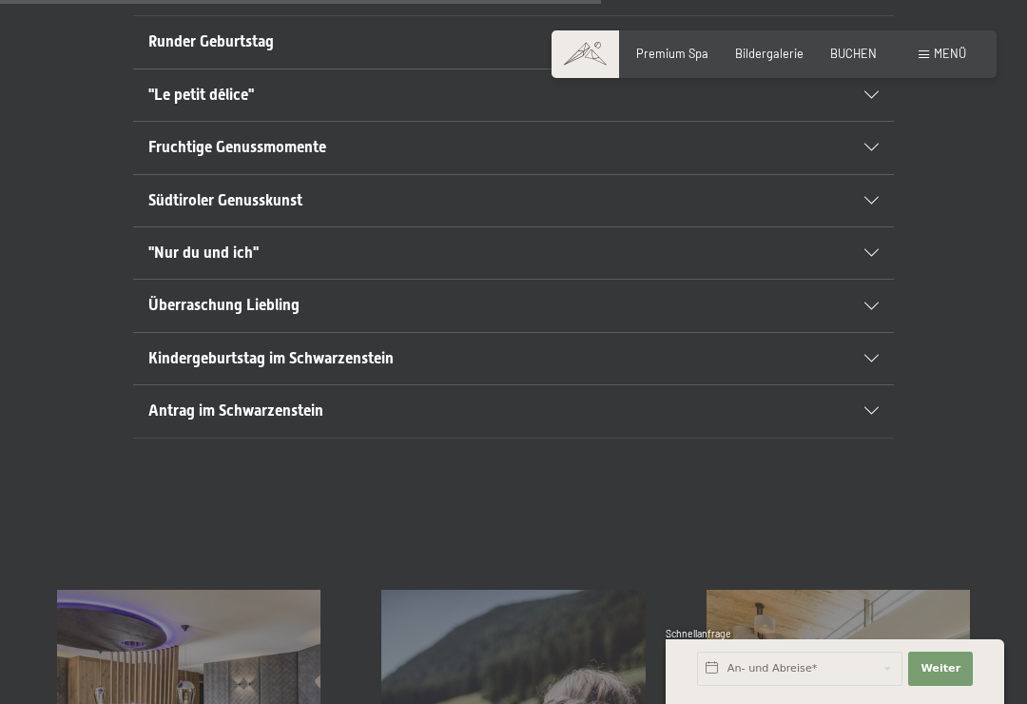
click at [868, 280] on div "Überraschung Liebling" at bounding box center [513, 305] width 730 height 51
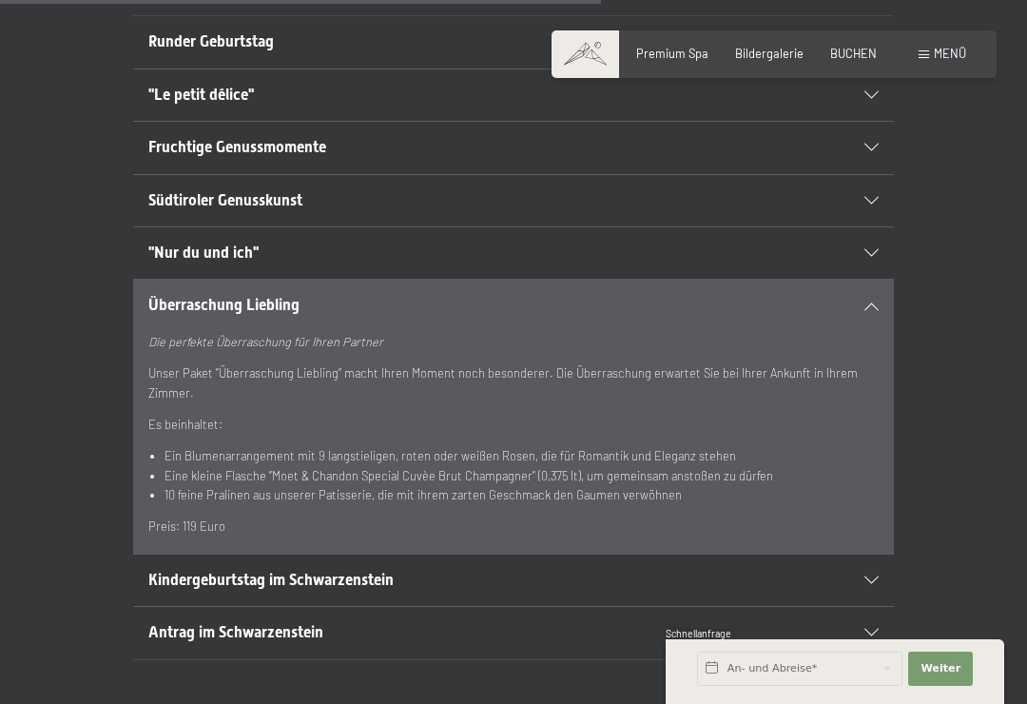
click at [875, 249] on icon at bounding box center [872, 253] width 14 height 8
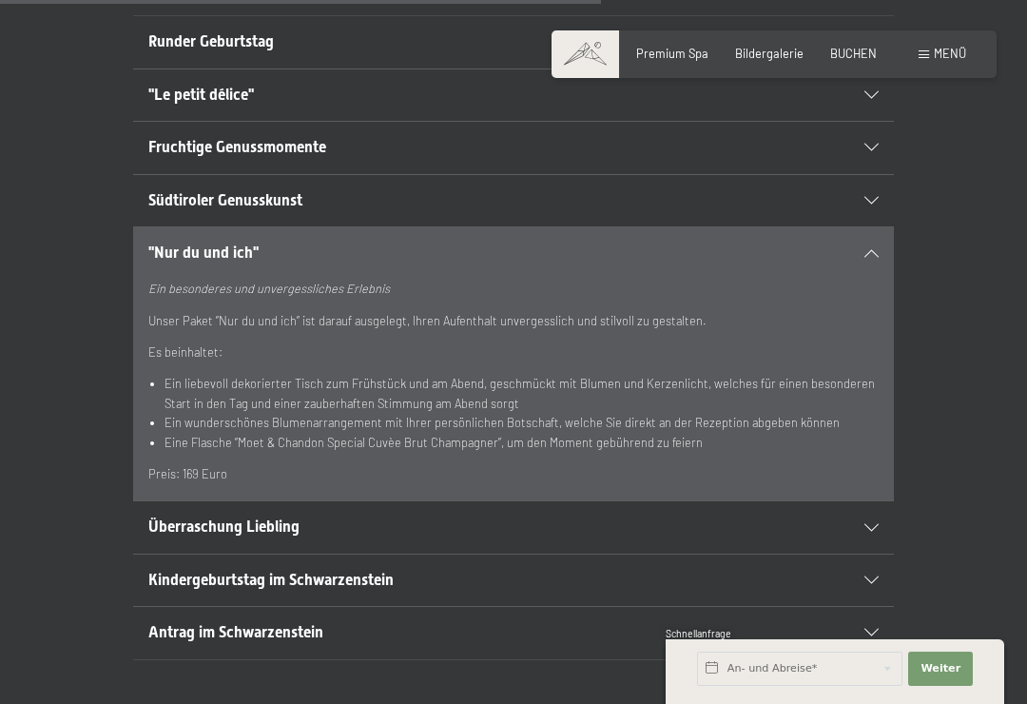
click at [889, 226] on section ""Nur du und ich" Ein besonderes und unvergessliches Erlebnis Unser Paket “Nur d…" at bounding box center [513, 363] width 761 height 275
click at [870, 249] on icon at bounding box center [872, 253] width 14 height 8
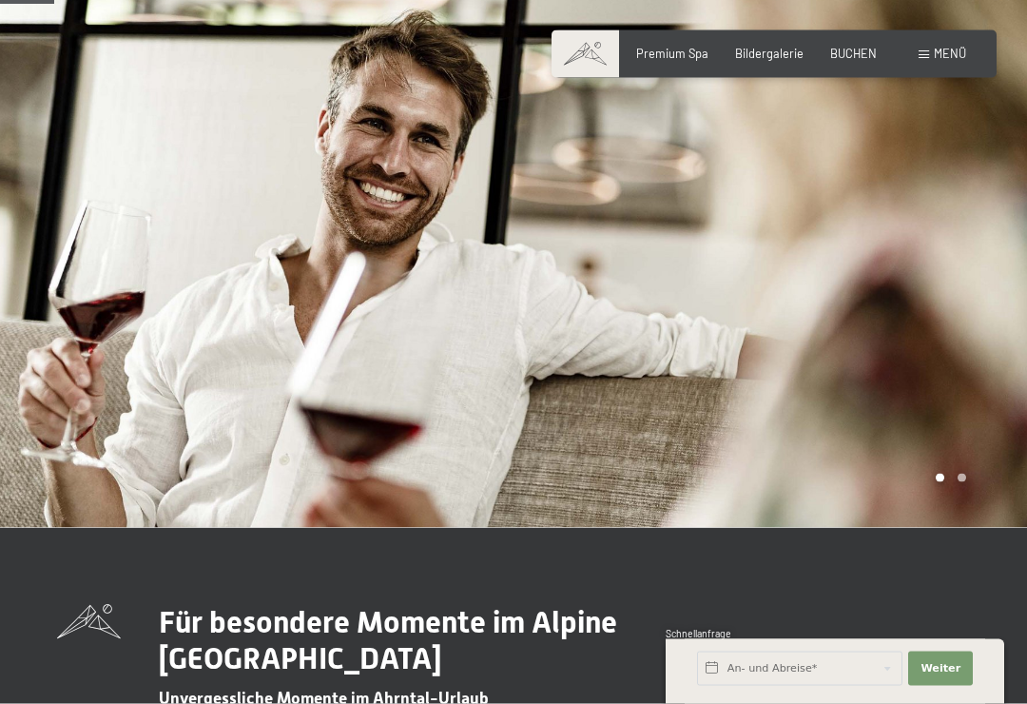
scroll to position [0, 0]
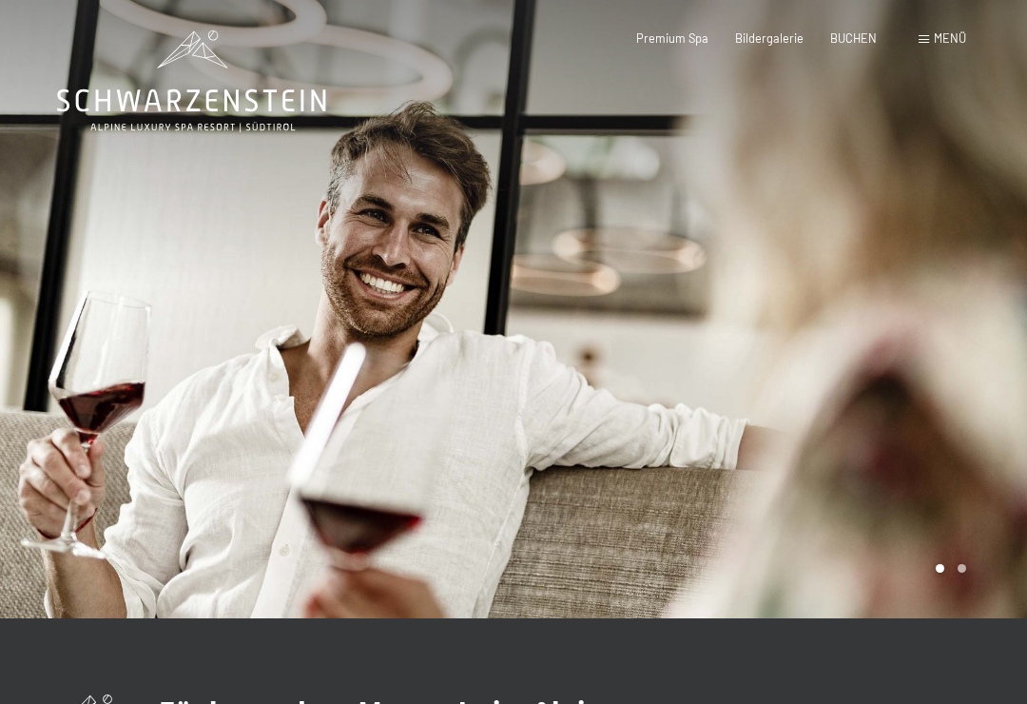
click at [1024, 231] on div at bounding box center [771, 309] width 514 height 618
